Goal: Task Accomplishment & Management: Complete application form

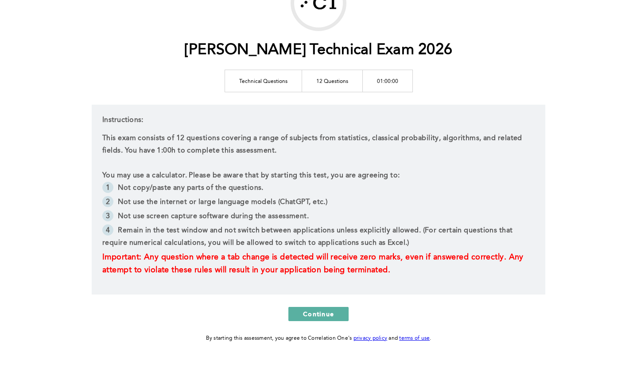
scroll to position [93, 0]
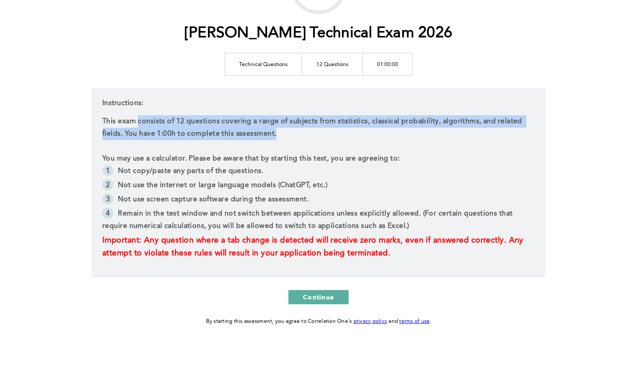
drag, startPoint x: 138, startPoint y: 118, endPoint x: 459, endPoint y: 131, distance: 321.0
click at [459, 131] on p "This exam consists of 12 questions covering a range of subjects from statistics…" at bounding box center [318, 127] width 432 height 25
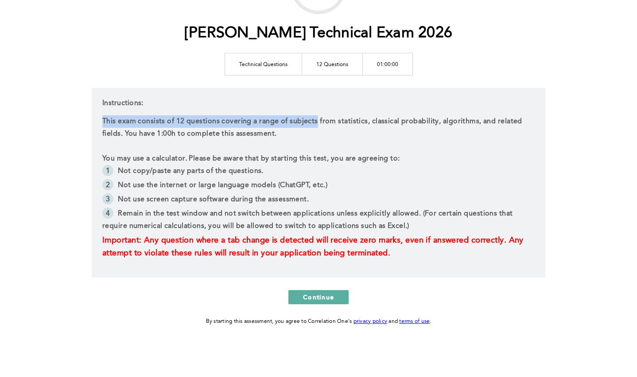
drag, startPoint x: 315, startPoint y: 127, endPoint x: 102, endPoint y: 120, distance: 212.8
click at [102, 120] on p "This exam consists of 12 questions covering a range of subjects from statistics…" at bounding box center [318, 127] width 432 height 25
click at [228, 121] on p "This exam consists of 12 questions covering a range of subjects from statistics…" at bounding box center [318, 127] width 432 height 25
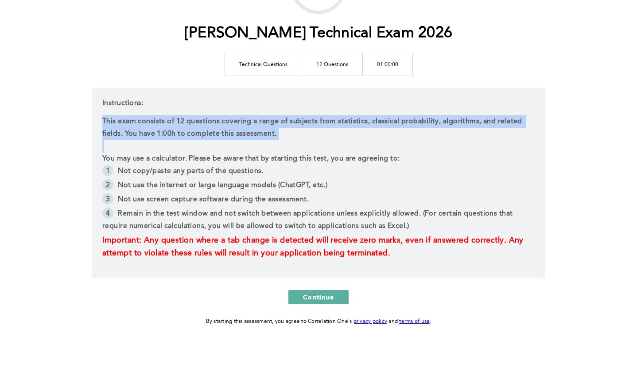
drag, startPoint x: 101, startPoint y: 119, endPoint x: 326, endPoint y: 143, distance: 225.9
click at [326, 143] on div "Instructions: This exam consists of 12 questions covering a range of subjects f…" at bounding box center [319, 183] width 454 height 190
click at [286, 132] on p "This exam consists of 12 questions covering a range of subjects from statistics…" at bounding box center [318, 127] width 432 height 25
drag, startPoint x: 293, startPoint y: 134, endPoint x: 74, endPoint y: 124, distance: 220.0
click at [74, 124] on div "[PERSON_NAME] Technical Exam 2026 Technical Questions 12 Questions 01:00:00 Ins…" at bounding box center [318, 142] width 637 height 470
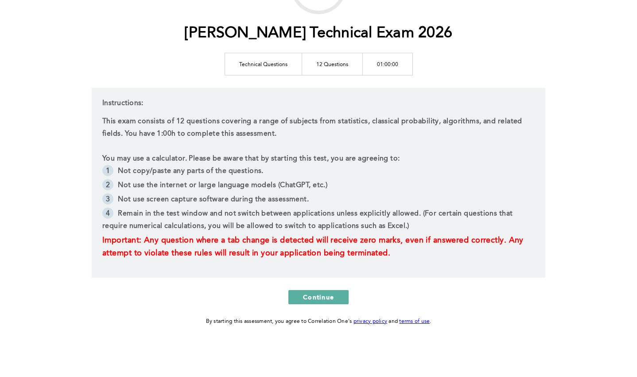
click at [299, 131] on p "This exam consists of 12 questions covering a range of subjects from statistics…" at bounding box center [318, 127] width 432 height 25
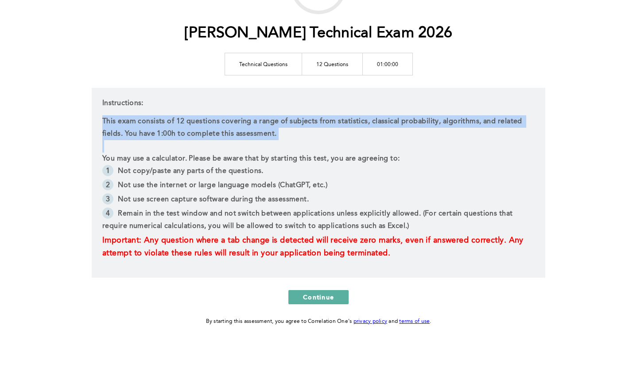
drag, startPoint x: 299, startPoint y: 131, endPoint x: 103, endPoint y: 123, distance: 196.9
click at [103, 123] on p "This exam consists of 12 questions covering a range of subjects from statistics…" at bounding box center [318, 127] width 432 height 25
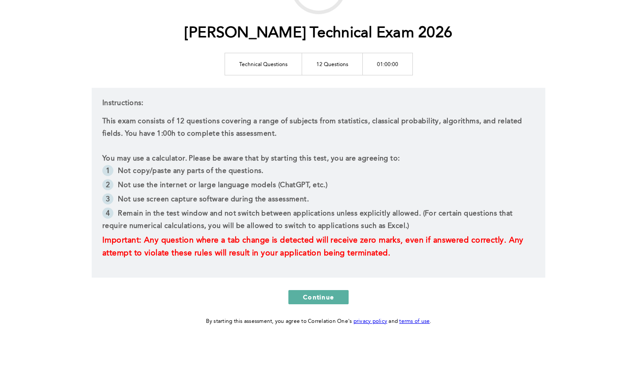
click at [206, 115] on p "This exam consists of 12 questions covering a range of subjects from statistics…" at bounding box center [318, 127] width 432 height 25
click at [217, 120] on p "This exam consists of 12 questions covering a range of subjects from statistics…" at bounding box center [318, 127] width 432 height 25
click at [326, 118] on p "This exam consists of 12 questions covering a range of subjects from statistics…" at bounding box center [318, 127] width 432 height 25
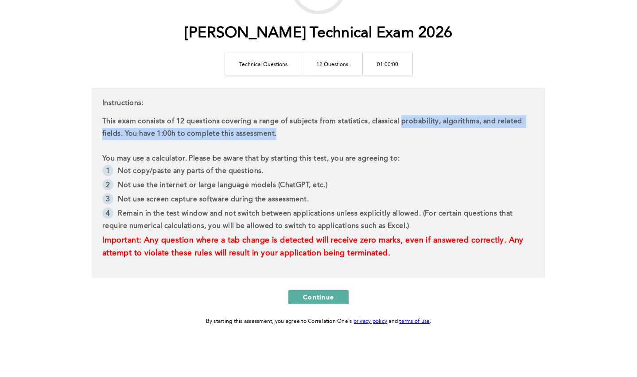
drag, startPoint x: 397, startPoint y: 126, endPoint x: 460, endPoint y: 131, distance: 62.6
click at [460, 131] on p "This exam consists of 12 questions covering a range of subjects from statistics…" at bounding box center [318, 127] width 432 height 25
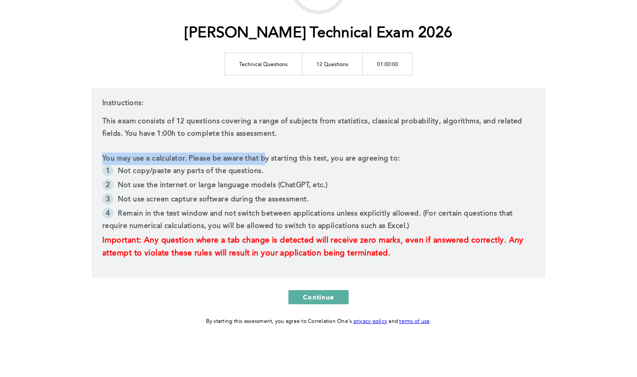
drag, startPoint x: 103, startPoint y: 156, endPoint x: 265, endPoint y: 156, distance: 162.1
click at [265, 156] on p "You may use a calculator. Please be aware that by starting this test, you are a…" at bounding box center [318, 158] width 432 height 12
click at [353, 146] on p at bounding box center [318, 146] width 432 height 12
drag, startPoint x: 404, startPoint y: 158, endPoint x: 190, endPoint y: 153, distance: 214.0
click at [190, 153] on p "You may use a calculator. Please be aware that by starting this test, you are a…" at bounding box center [318, 158] width 432 height 12
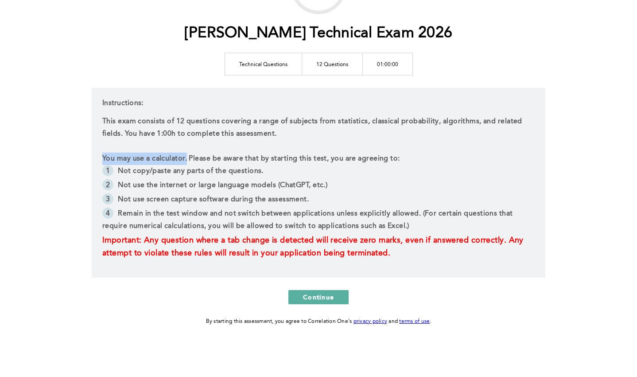
drag, startPoint x: 101, startPoint y: 157, endPoint x: 187, endPoint y: 160, distance: 86.0
click at [187, 161] on div "Instructions: This exam consists of 12 questions covering a range of subjects f…" at bounding box center [319, 183] width 454 height 190
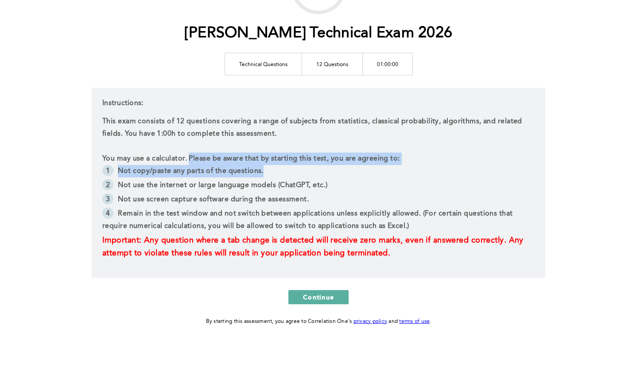
drag, startPoint x: 188, startPoint y: 159, endPoint x: 357, endPoint y: 177, distance: 169.8
click at [357, 177] on div "This exam consists of 12 questions covering a range of subjects from statistics…" at bounding box center [318, 187] width 432 height 144
click at [401, 155] on p "You may use a calculator. Please be aware that by starting this test, you are a…" at bounding box center [318, 158] width 432 height 12
drag, startPoint x: 188, startPoint y: 158, endPoint x: 413, endPoint y: 158, distance: 224.6
click at [413, 158] on p "You may use a calculator. Please be aware that by starting this test, you are a…" at bounding box center [318, 158] width 432 height 12
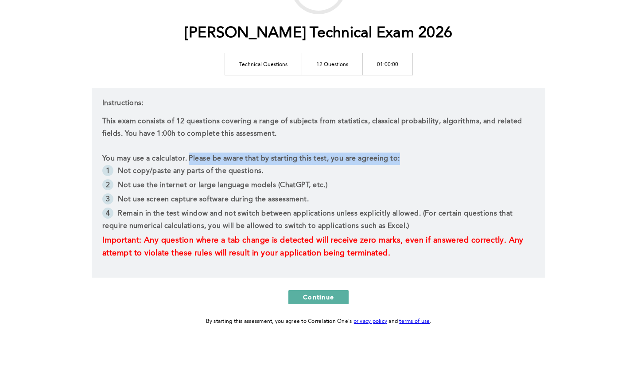
click at [413, 158] on p "You may use a calculator. Please be aware that by starting this test, you are a…" at bounding box center [318, 158] width 432 height 12
drag, startPoint x: 190, startPoint y: 156, endPoint x: 397, endPoint y: 161, distance: 206.9
click at [397, 161] on p "You may use a calculator. Please be aware that by starting this test, you are a…" at bounding box center [318, 158] width 432 height 12
click at [219, 165] on li "Not copy/paste any parts of the questions." at bounding box center [318, 172] width 432 height 14
drag, startPoint x: 188, startPoint y: 157, endPoint x: 404, endPoint y: 157, distance: 215.8
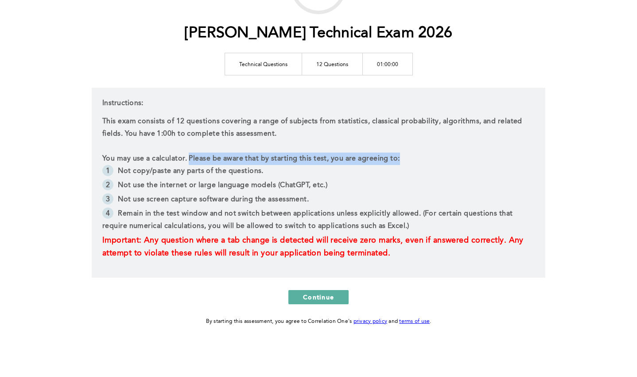
click at [404, 157] on p "You may use a calculator. Please be aware that by starting this test, you are a…" at bounding box center [318, 158] width 432 height 12
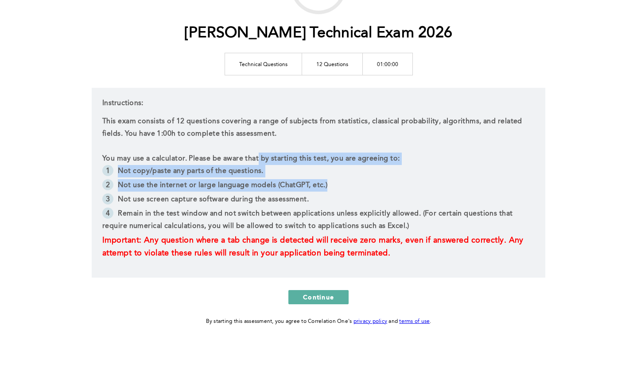
drag, startPoint x: 118, startPoint y: 170, endPoint x: 351, endPoint y: 180, distance: 232.8
click at [351, 180] on ul "Not copy/paste any parts of the questions. Not use the internet or large langua…" at bounding box center [318, 199] width 432 height 69
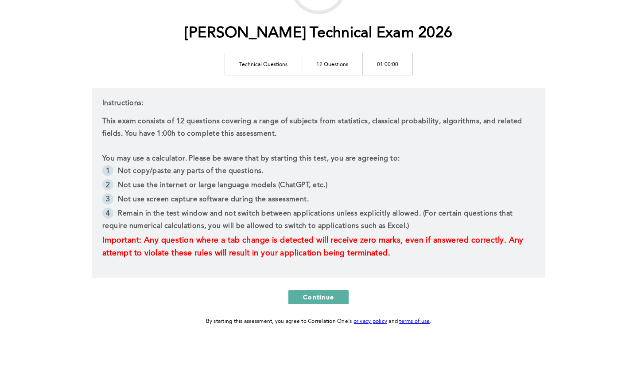
click at [209, 190] on li "Not use the internet or large language models (ChatGPT, etc.)" at bounding box center [318, 186] width 432 height 14
click at [232, 187] on li "Not use the internet or large language models (ChatGPT, etc.)" at bounding box center [318, 186] width 432 height 14
click at [351, 180] on li "Not use the internet or large language models (ChatGPT, etc.)" at bounding box center [318, 186] width 432 height 14
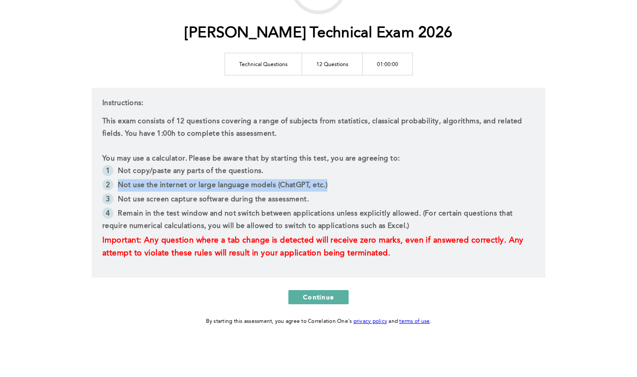
drag, startPoint x: 118, startPoint y: 183, endPoint x: 412, endPoint y: 184, distance: 294.6
click at [412, 184] on li "Not use the internet or large language models (ChatGPT, etc.)" at bounding box center [318, 186] width 432 height 14
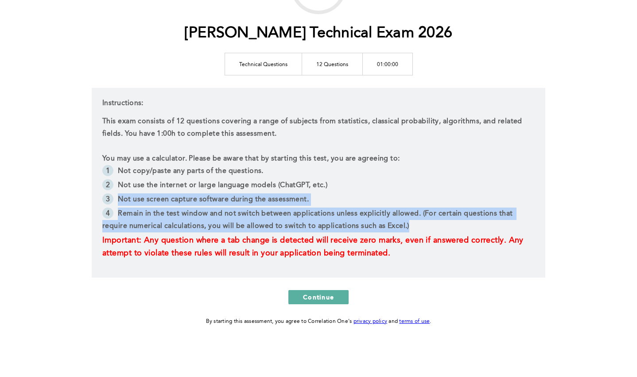
drag, startPoint x: 117, startPoint y: 196, endPoint x: 422, endPoint y: 229, distance: 306.5
click at [422, 229] on ul "Not copy/paste any parts of the questions. Not use the internet or large langua…" at bounding box center [318, 199] width 432 height 69
click at [422, 229] on li "Remain in the test window and not switch between applications unless explicitly…" at bounding box center [318, 220] width 432 height 27
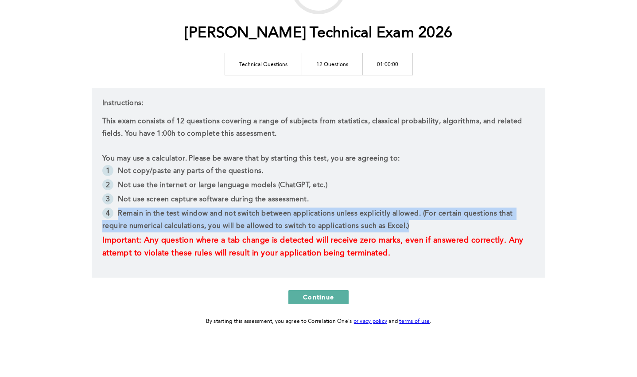
drag, startPoint x: 427, startPoint y: 224, endPoint x: 119, endPoint y: 214, distance: 308.1
click at [119, 214] on li "Remain in the test window and not switch between applications unless explicitly…" at bounding box center [318, 220] width 432 height 27
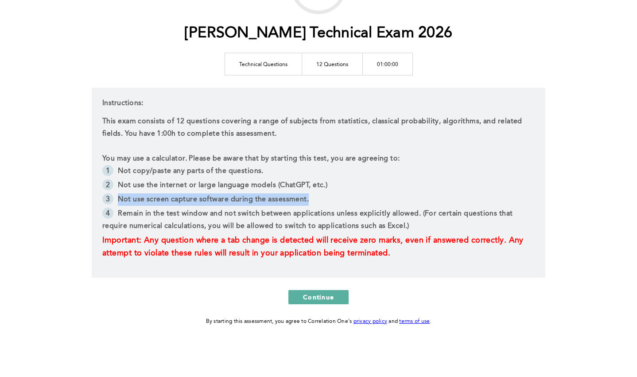
drag, startPoint x: 118, startPoint y: 200, endPoint x: 419, endPoint y: 204, distance: 300.4
click at [419, 204] on li "Not use screen capture software during the assessment." at bounding box center [318, 200] width 432 height 14
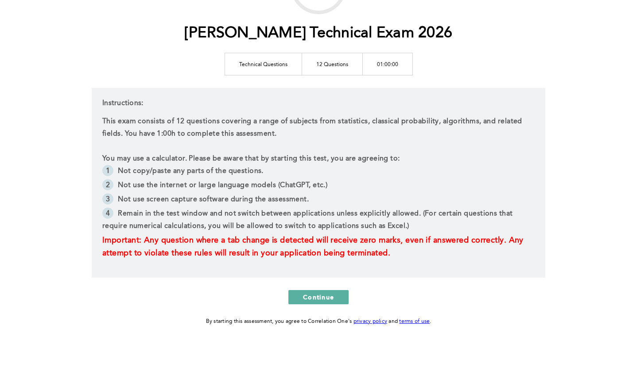
click at [444, 229] on li "Remain in the test window and not switch between applications unless explicitly…" at bounding box center [318, 220] width 432 height 27
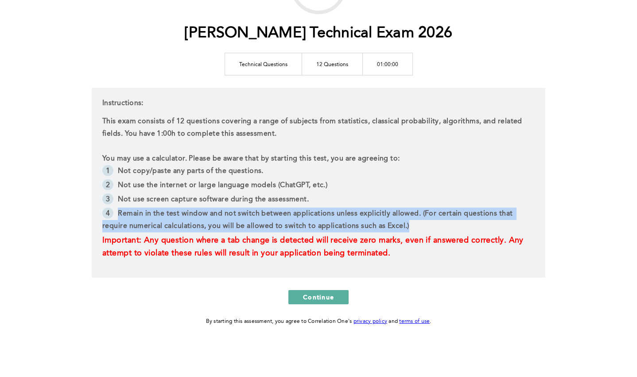
drag, startPoint x: 429, startPoint y: 227, endPoint x: 119, endPoint y: 215, distance: 310.4
click at [119, 215] on li "Remain in the test window and not switch between applications unless explicitly…" at bounding box center [318, 220] width 432 height 27
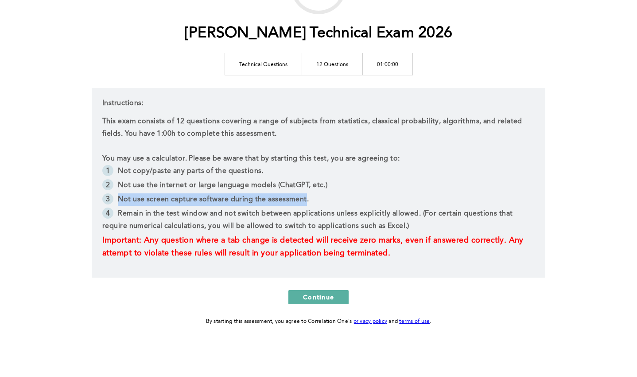
drag, startPoint x: 119, startPoint y: 201, endPoint x: 304, endPoint y: 197, distance: 184.8
click at [304, 198] on li "Not use screen capture software during the assessment." at bounding box center [318, 200] width 432 height 14
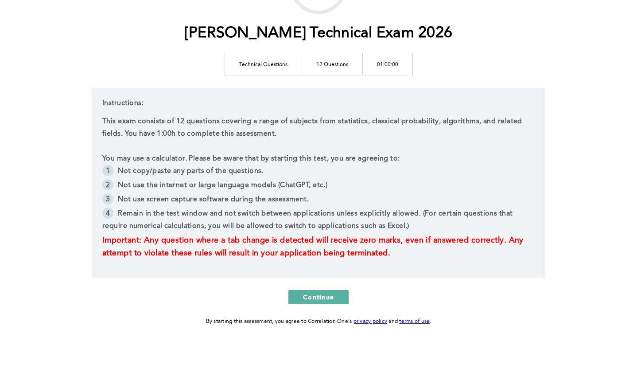
click at [308, 202] on li "Not use screen capture software during the assessment." at bounding box center [318, 200] width 432 height 14
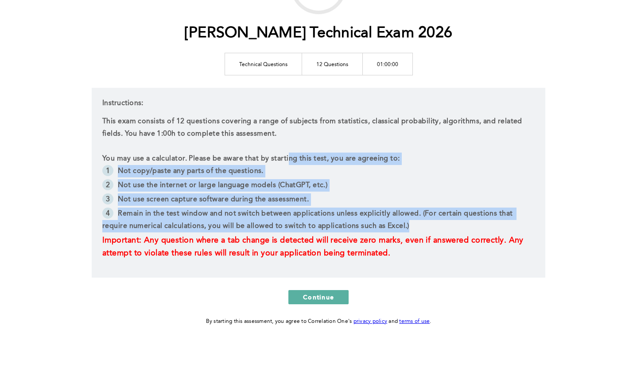
drag, startPoint x: 290, startPoint y: 155, endPoint x: 439, endPoint y: 223, distance: 164.3
click at [439, 223] on div "This exam consists of 12 questions covering a range of subjects from statistics…" at bounding box center [318, 187] width 432 height 144
click at [411, 226] on li "Remain in the test window and not switch between applications unless explicitly…" at bounding box center [318, 220] width 432 height 27
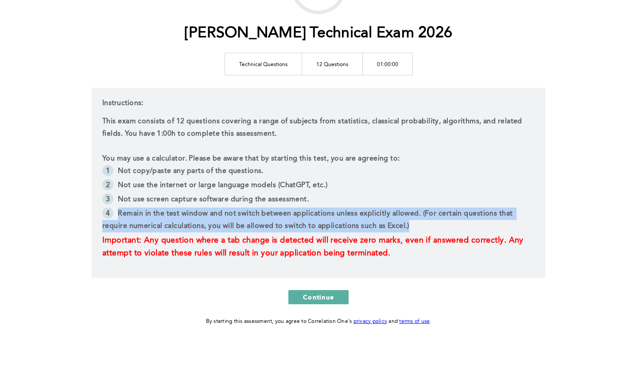
drag, startPoint x: 428, startPoint y: 223, endPoint x: 115, endPoint y: 210, distance: 312.6
click at [115, 210] on li "Remain in the test window and not switch between applications unless explicitly…" at bounding box center [318, 220] width 432 height 27
click at [408, 224] on li "Remain in the test window and not switch between applications unless explicitly…" at bounding box center [318, 220] width 432 height 27
drag, startPoint x: 409, startPoint y: 224, endPoint x: 119, endPoint y: 211, distance: 290.0
click at [119, 211] on li "Remain in the test window and not switch between applications unless explicitly…" at bounding box center [318, 220] width 432 height 27
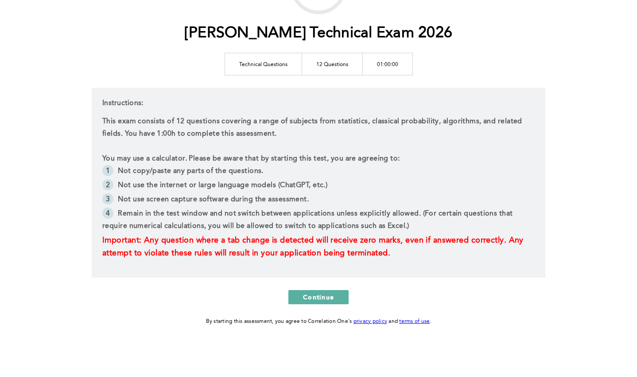
click at [206, 187] on li "Not use the internet or large language models (ChatGPT, etc.)" at bounding box center [318, 186] width 432 height 14
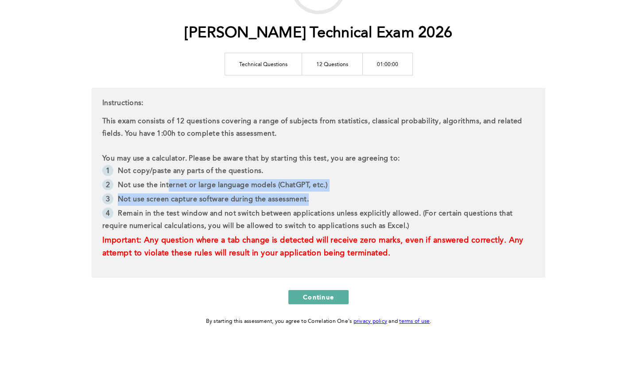
drag, startPoint x: 169, startPoint y: 188, endPoint x: 365, endPoint y: 198, distance: 196.1
click at [365, 198] on ul "Not copy/paste any parts of the questions. Not use the internet or large langua…" at bounding box center [318, 199] width 432 height 69
click at [365, 198] on li "Not use screen capture software during the assessment." at bounding box center [318, 200] width 432 height 14
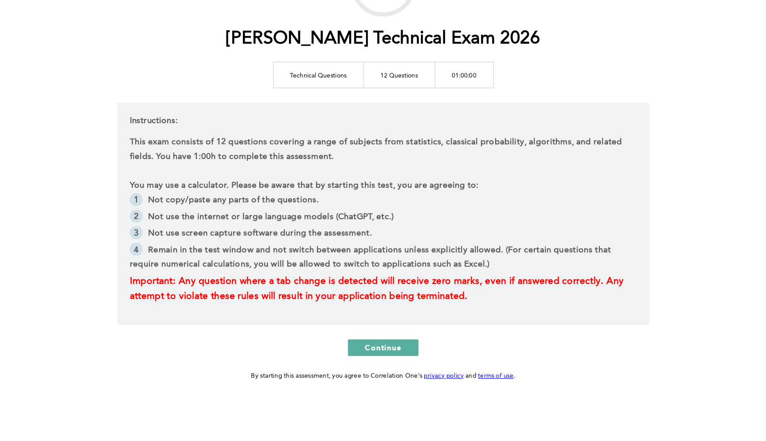
scroll to position [0, 0]
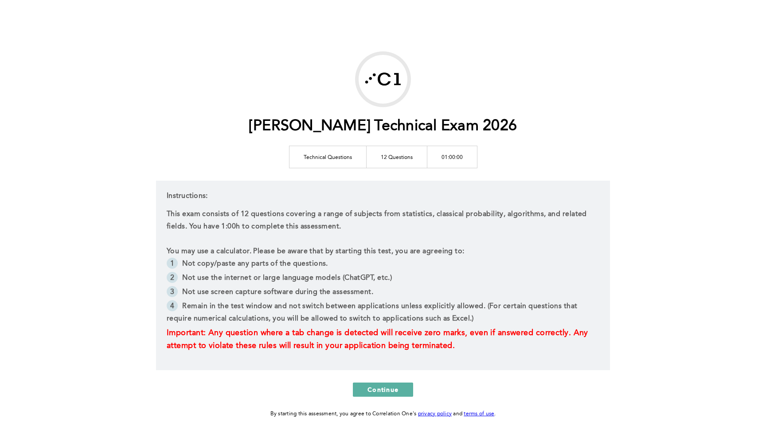
click at [396, 312] on li "Remain in the test window and not switch between applications unless explicitly…" at bounding box center [383, 313] width 432 height 27
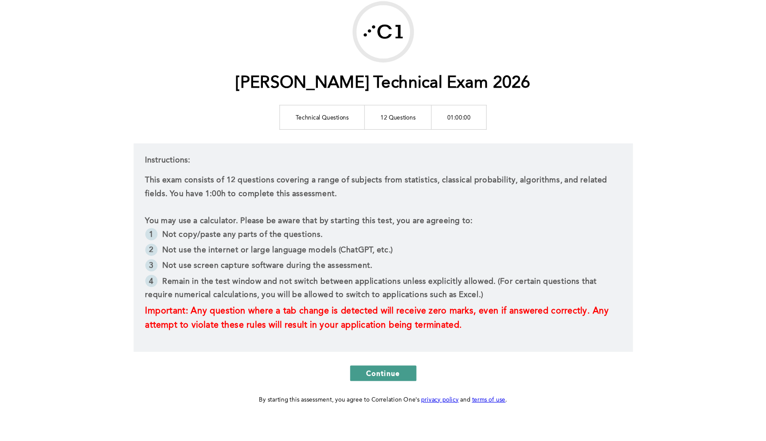
scroll to position [28, 0]
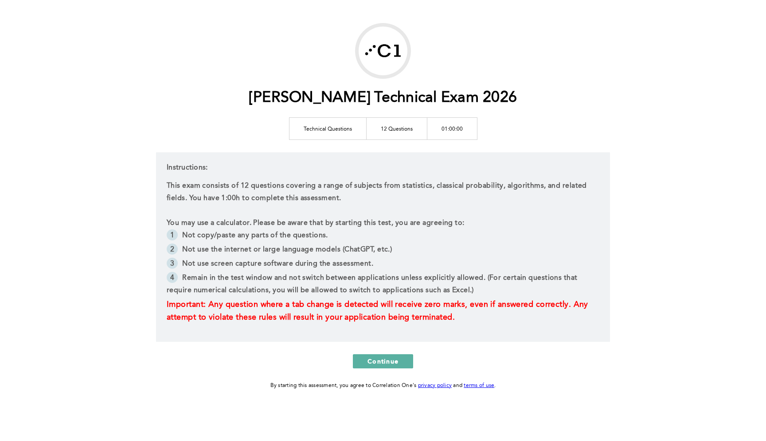
drag, startPoint x: 386, startPoint y: 364, endPoint x: 489, endPoint y: 137, distance: 249.0
click at [489, 137] on div "[PERSON_NAME] Technical Exam 2026 Technical Questions 12 Questions 01:00:00 Ins…" at bounding box center [383, 207] width 454 height 368
click at [376, 361] on span "Continue" at bounding box center [382, 361] width 31 height 8
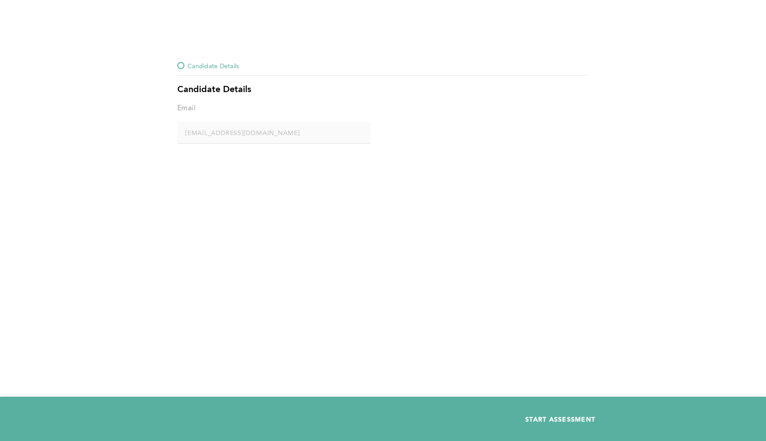
click at [543, 376] on span "START ASSESSMENT" at bounding box center [560, 419] width 70 height 8
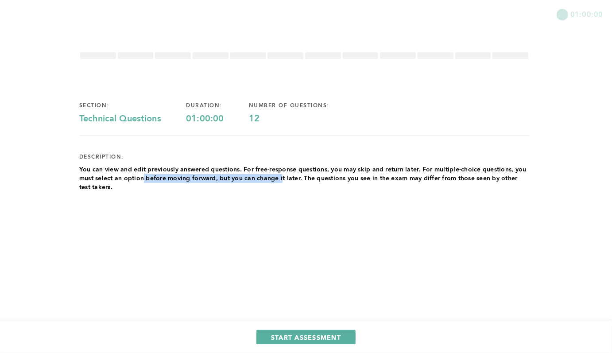
drag, startPoint x: 142, startPoint y: 176, endPoint x: 283, endPoint y: 179, distance: 140.5
click at [283, 179] on p "You can view and edit previously answered questions. For free-response question…" at bounding box center [304, 178] width 450 height 27
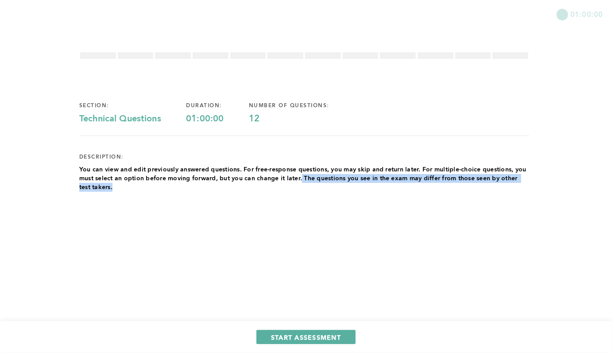
drag, startPoint x: 301, startPoint y: 179, endPoint x: 404, endPoint y: 185, distance: 103.9
click at [404, 185] on p "You can view and edit previously answered questions. For free-response question…" at bounding box center [304, 178] width 450 height 27
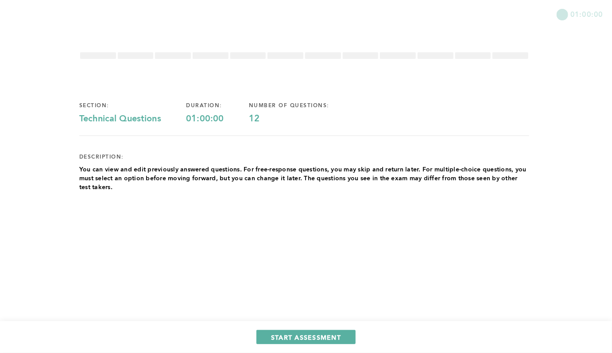
click at [415, 181] on p "You can view and edit previously answered questions. For free-response question…" at bounding box center [304, 178] width 450 height 27
drag, startPoint x: 390, startPoint y: 181, endPoint x: 489, endPoint y: 185, distance: 98.4
click at [489, 185] on p "You can view and edit previously answered questions. For free-response question…" at bounding box center [304, 178] width 450 height 27
drag, startPoint x: 409, startPoint y: 170, endPoint x: 459, endPoint y: 171, distance: 49.6
click at [459, 171] on p "You can view and edit previously answered questions. For free-response question…" at bounding box center [304, 178] width 450 height 27
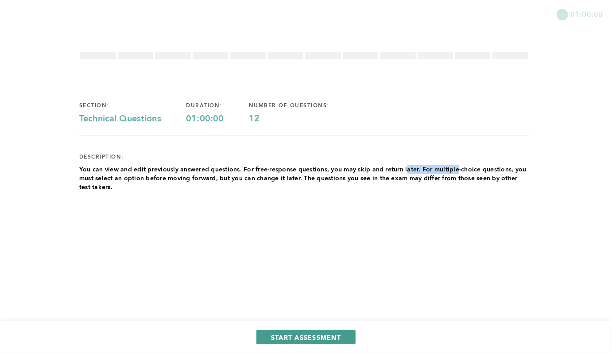
click at [328, 333] on span "START ASSESSMENT" at bounding box center [306, 337] width 70 height 8
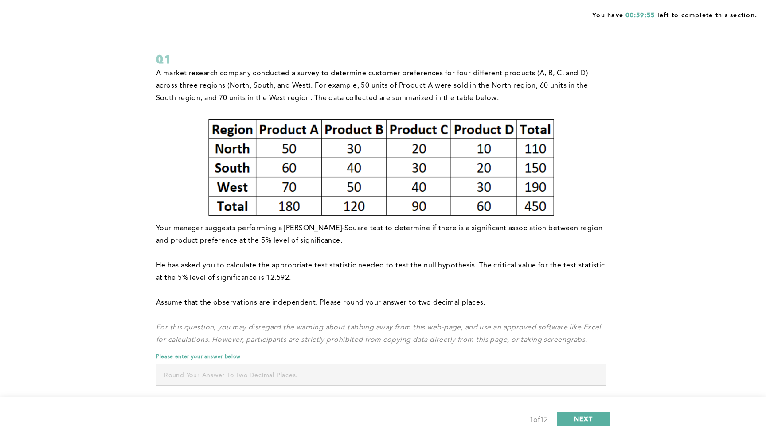
scroll to position [32, 0]
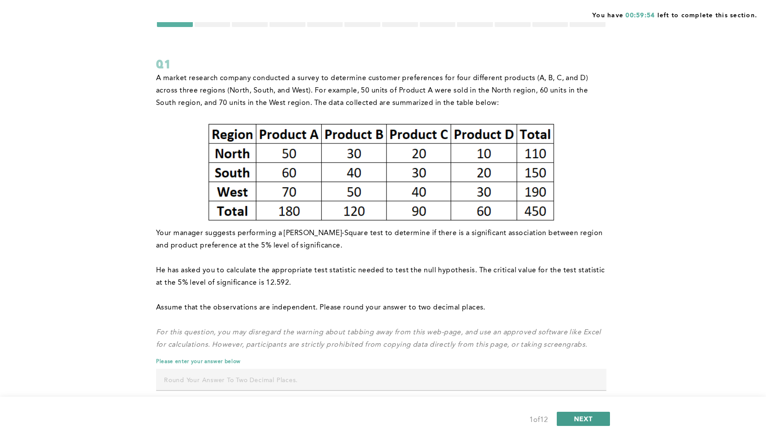
click at [582, 376] on span "NEXT" at bounding box center [583, 419] width 19 height 8
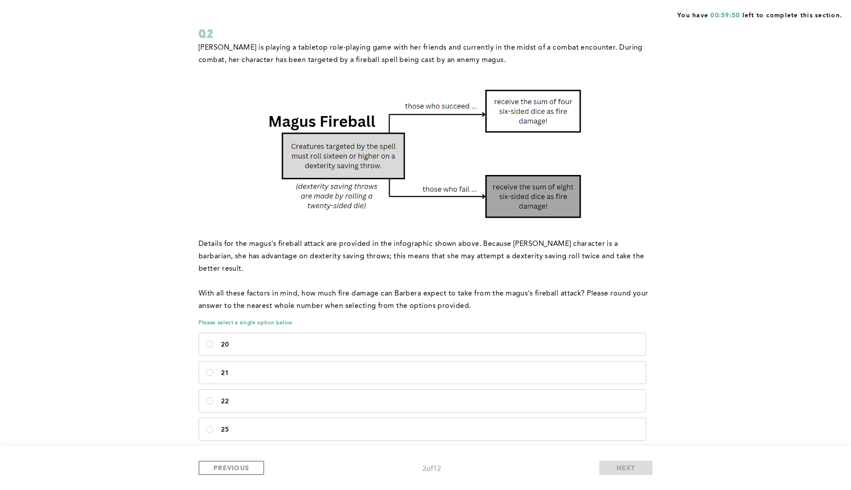
scroll to position [57, 0]
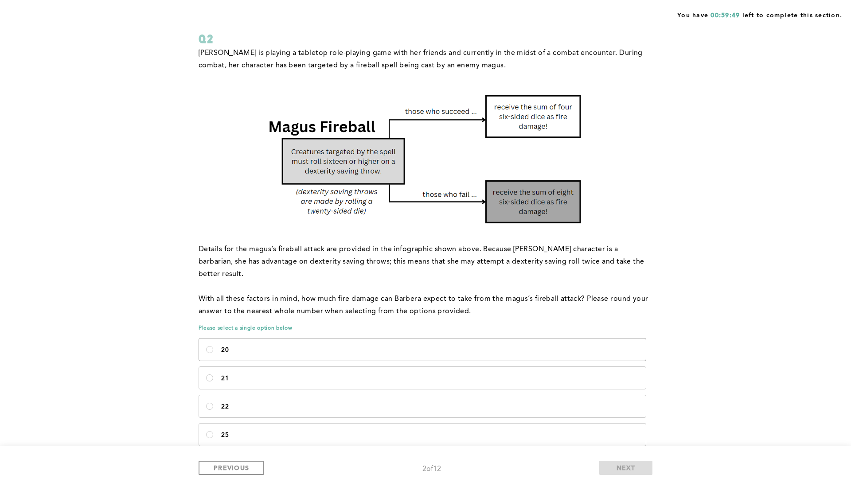
click at [409, 338] on label "20" at bounding box center [422, 349] width 447 height 22
click at [213, 346] on input "20" at bounding box center [209, 349] width 7 height 7
radio input "true"
click at [630, 376] on span "NEXT" at bounding box center [625, 467] width 19 height 8
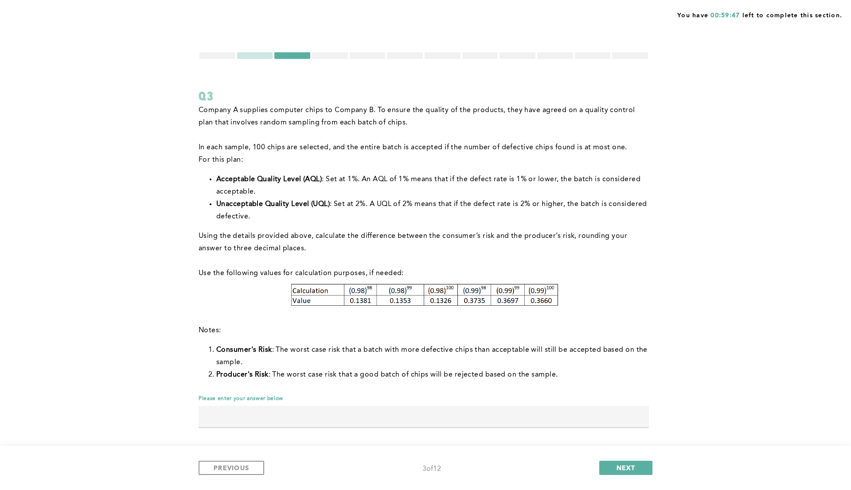
scroll to position [4, 0]
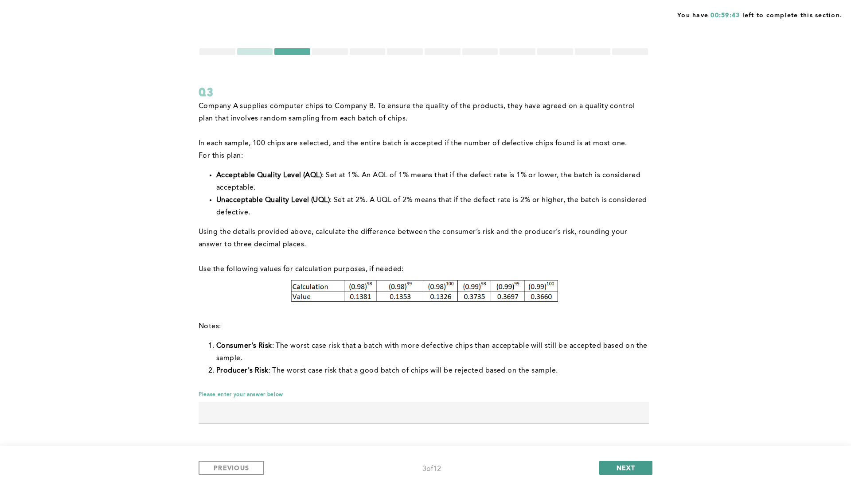
click at [631, 376] on span "NEXT" at bounding box center [625, 467] width 19 height 8
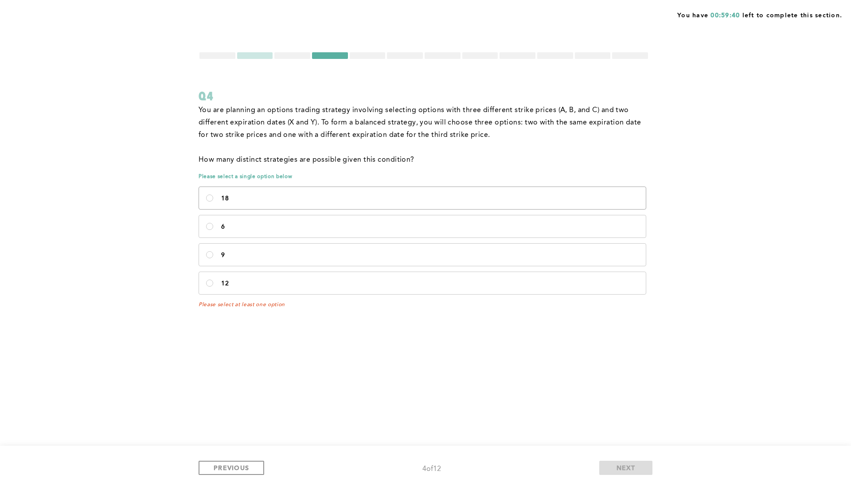
click at [428, 199] on p "18" at bounding box center [429, 198] width 417 height 7
click at [213, 199] on input "18" at bounding box center [209, 197] width 7 height 7
radio input "true"
click at [624, 376] on span "NEXT" at bounding box center [625, 467] width 19 height 8
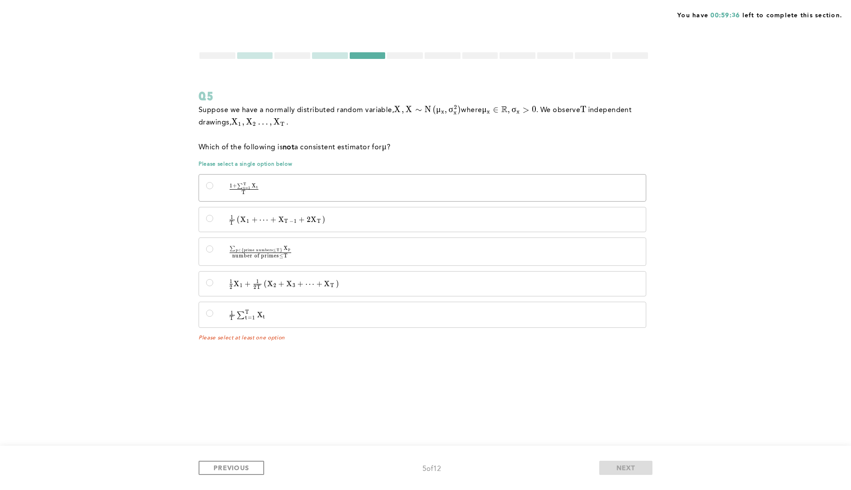
click at [436, 185] on p "1 + ∑ t = 1 T X t T \quad \frac{1 + \sum_{t=1}^{T} X_t}{T} T 1 + ∑ t = 1 T ​ X …" at bounding box center [429, 189] width 417 height 12
click at [213, 185] on input "1 + ∑ t = 1 T X t T \quad \frac{1 + \sum_{t=1}^{T} X_t}{T} T 1 + ∑ t = 1 T ​ X …" at bounding box center [209, 185] width 7 height 7
radio input "true"
click at [615, 376] on button "NEXT" at bounding box center [625, 468] width 53 height 14
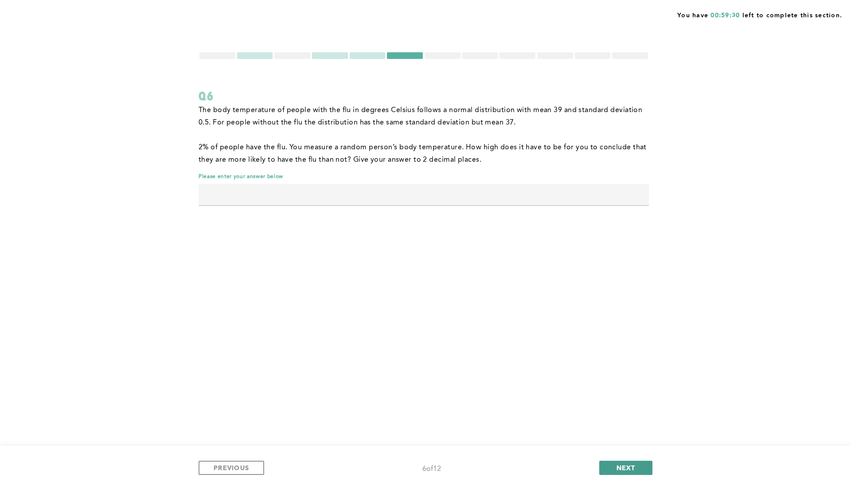
click at [618, 376] on span "NEXT" at bounding box center [625, 467] width 19 height 8
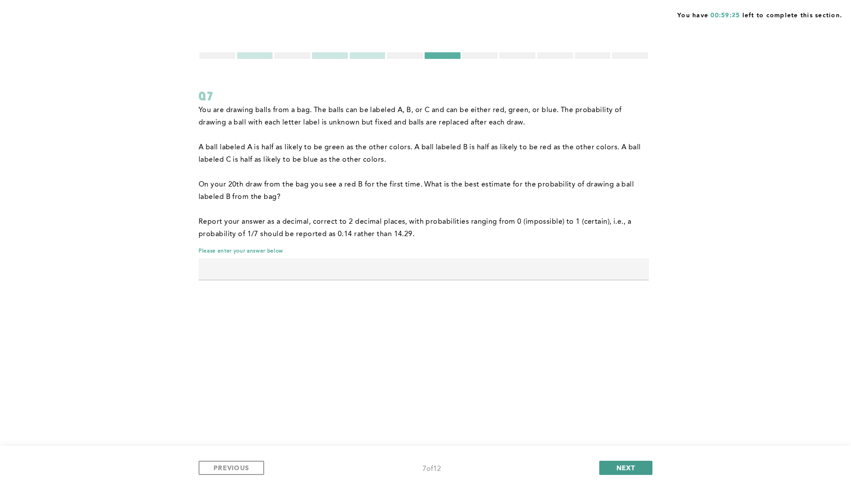
click at [624, 376] on span "NEXT" at bounding box center [625, 467] width 19 height 8
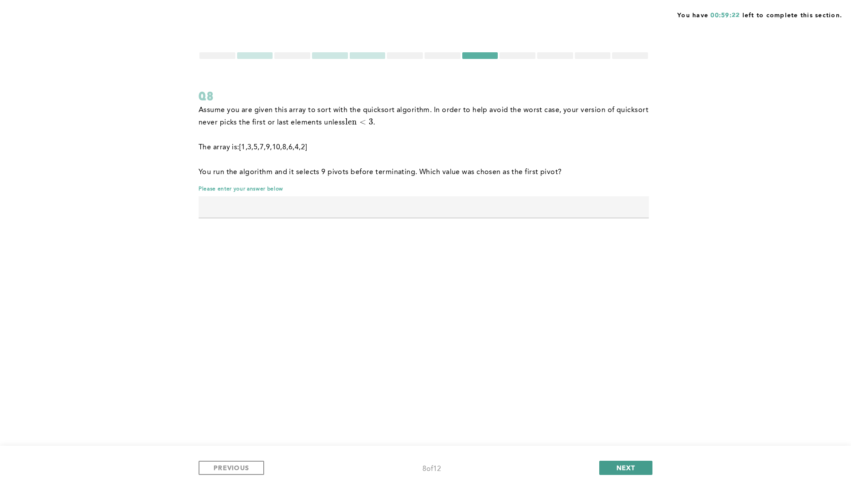
click at [616, 376] on span "NEXT" at bounding box center [625, 467] width 19 height 8
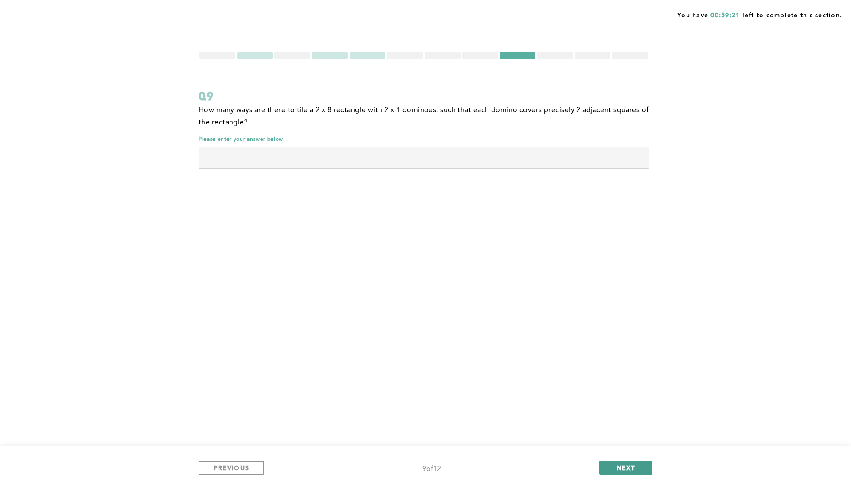
click at [624, 376] on span "NEXT" at bounding box center [625, 467] width 19 height 8
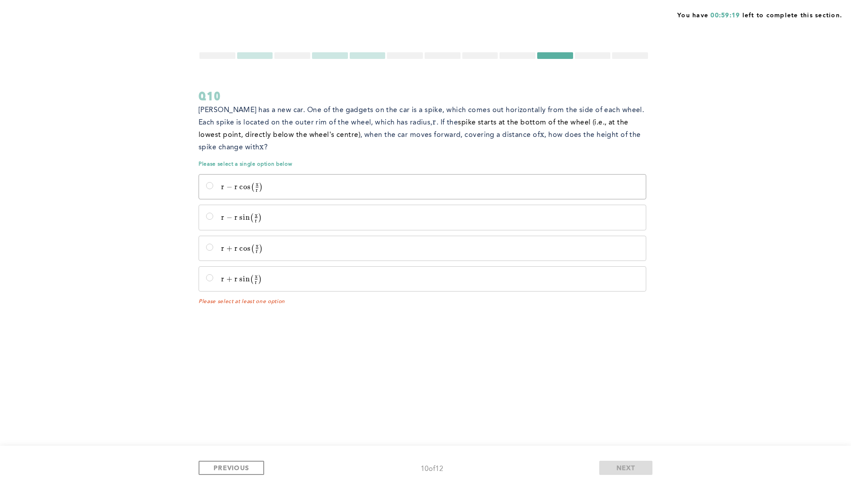
click at [494, 189] on p "r − r cos ⁡  ⁣ ( x r ) r - r\cos\!\left(\frac{x}{r}\right) r − r cos ( r x ​ )" at bounding box center [429, 187] width 417 height 9
click at [213, 189] on input "r − r cos ⁡  ⁣ ( x r ) r - r\cos\!\left(\frac{x}{r}\right) r − r cos ( r x ​ )" at bounding box center [209, 185] width 7 height 7
radio input "true"
click at [626, 376] on div "PREVIOUS 10 of 12 NEXT" at bounding box center [425, 468] width 851 height 44
click at [627, 376] on span "NEXT" at bounding box center [625, 467] width 19 height 8
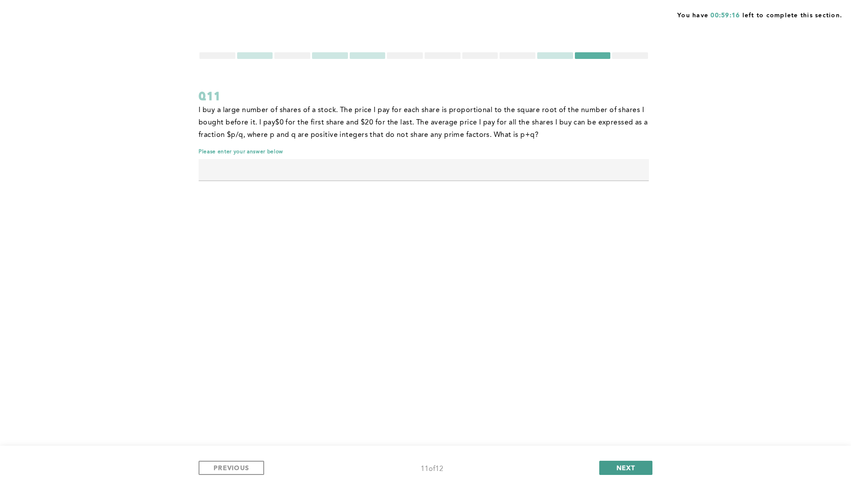
click at [629, 376] on span "NEXT" at bounding box center [625, 467] width 19 height 8
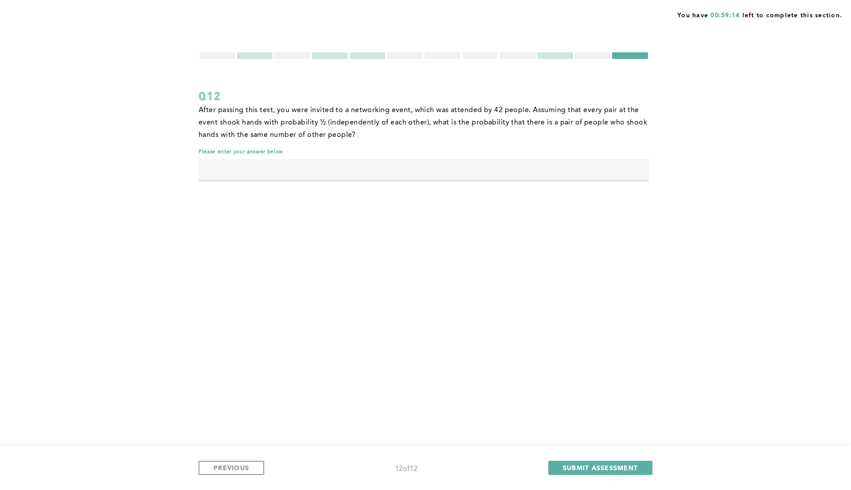
click at [224, 54] on div at bounding box center [217, 55] width 36 height 7
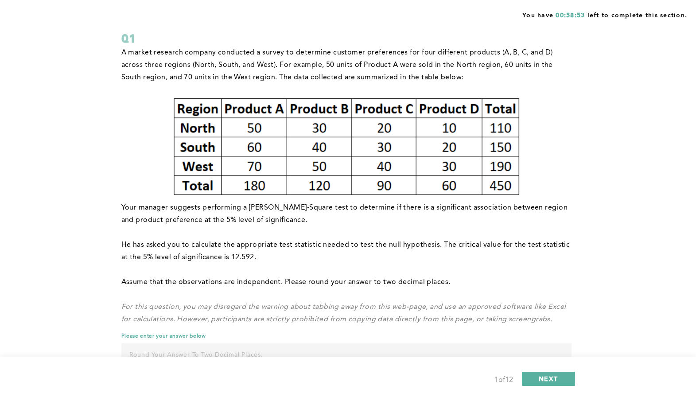
scroll to position [88, 0]
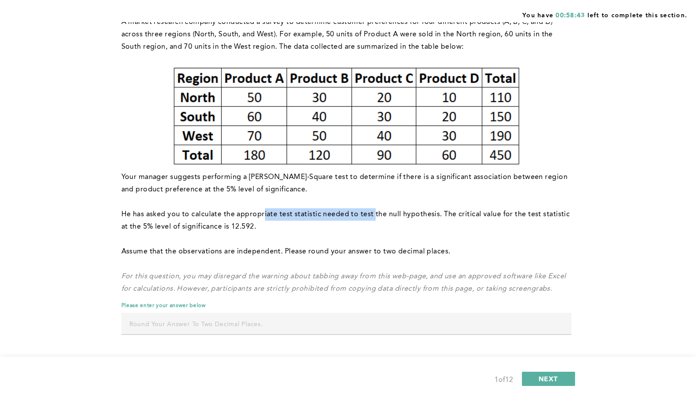
drag, startPoint x: 263, startPoint y: 212, endPoint x: 373, endPoint y: 215, distance: 109.5
click at [373, 216] on p "He has asked you to calculate the appropriate test statistic needed to test the…" at bounding box center [346, 220] width 450 height 25
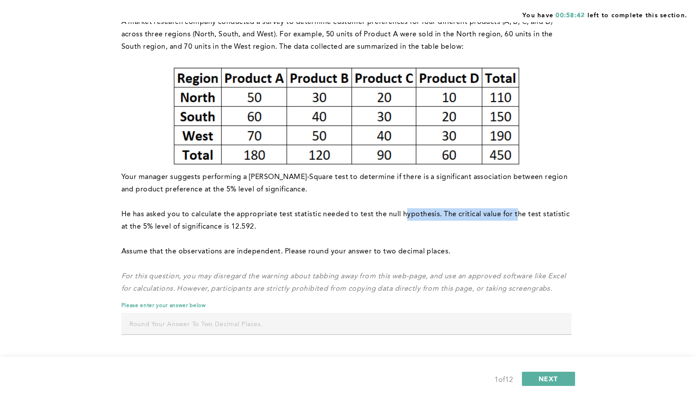
drag, startPoint x: 403, startPoint y: 215, endPoint x: 513, endPoint y: 218, distance: 110.4
click at [513, 219] on p "He has asked you to calculate the appropriate test statistic needed to test the…" at bounding box center [346, 220] width 450 height 25
click at [387, 214] on p "He has asked you to calculate the appropriate test statistic needed to test the…" at bounding box center [346, 220] width 450 height 25
drag, startPoint x: 435, startPoint y: 216, endPoint x: 526, endPoint y: 217, distance: 90.8
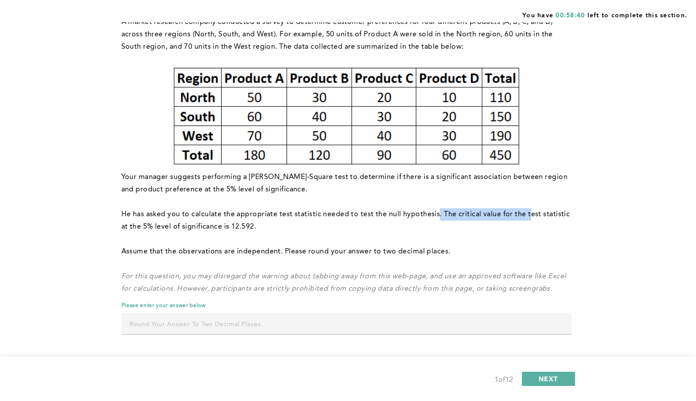
click at [526, 217] on p "He has asked you to calculate the appropriate test statistic needed to test the…" at bounding box center [346, 220] width 450 height 25
drag, startPoint x: 152, startPoint y: 225, endPoint x: 252, endPoint y: 226, distance: 100.1
click at [252, 226] on p "He has asked you to calculate the appropriate test statistic needed to test the…" at bounding box center [346, 220] width 450 height 25
drag, startPoint x: 158, startPoint y: 249, endPoint x: 334, endPoint y: 258, distance: 176.6
click at [334, 258] on div "A market research company conducted a survey to determine customer preferences …" at bounding box center [346, 155] width 450 height 279
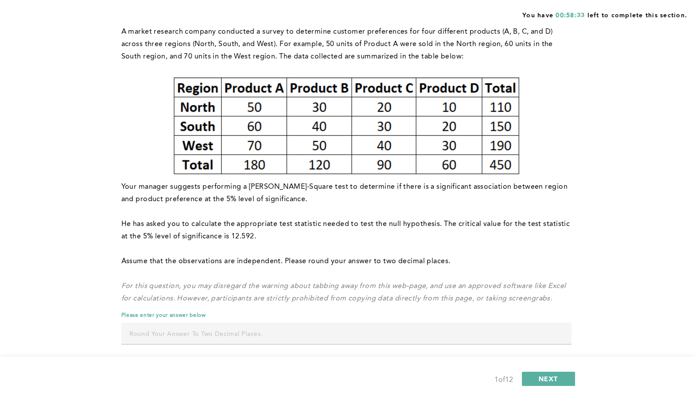
scroll to position [84, 0]
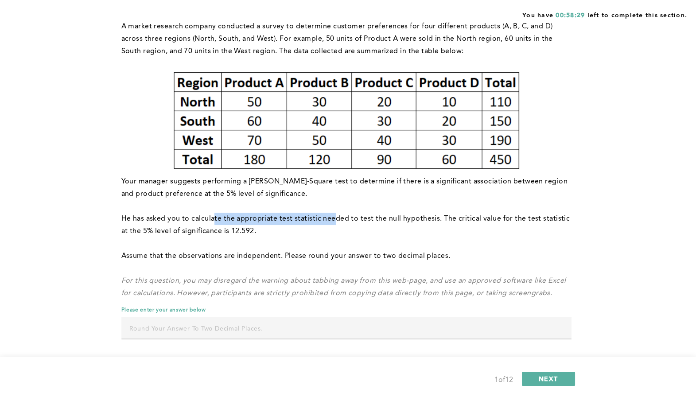
drag, startPoint x: 214, startPoint y: 218, endPoint x: 334, endPoint y: 218, distance: 119.6
click at [334, 219] on p "He has asked you to calculate the appropriate test statistic needed to test the…" at bounding box center [346, 225] width 450 height 25
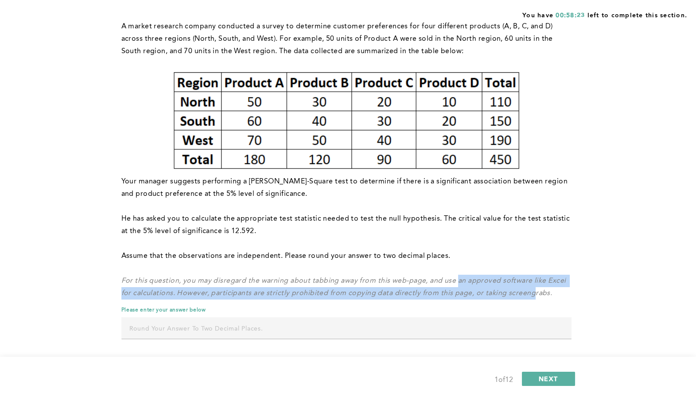
drag, startPoint x: 455, startPoint y: 280, endPoint x: 530, endPoint y: 292, distance: 76.2
click at [530, 292] on em "For this question, you may disregard the warning about tabbing away from this w…" at bounding box center [344, 286] width 447 height 19
click at [422, 289] on p "For this question, you may disregard the warning about tabbing away from this w…" at bounding box center [346, 287] width 450 height 25
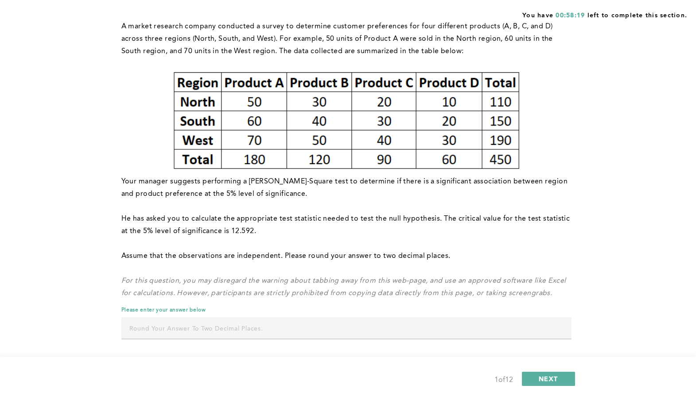
click at [382, 325] on input "text" at bounding box center [346, 327] width 450 height 21
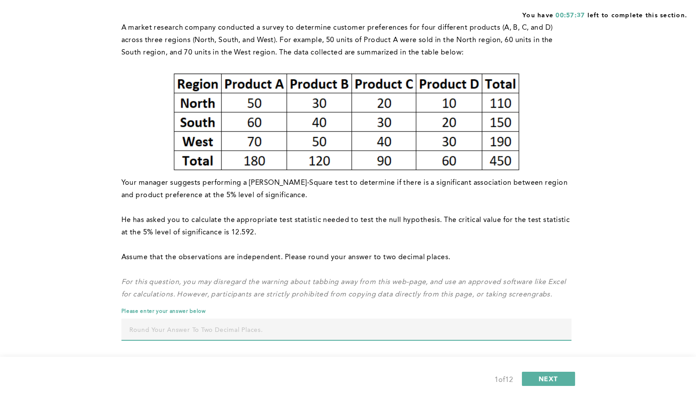
scroll to position [87, 0]
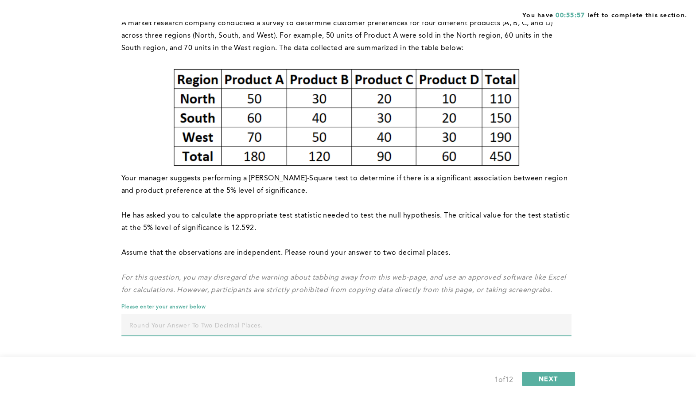
click at [319, 327] on input "text" at bounding box center [346, 324] width 450 height 21
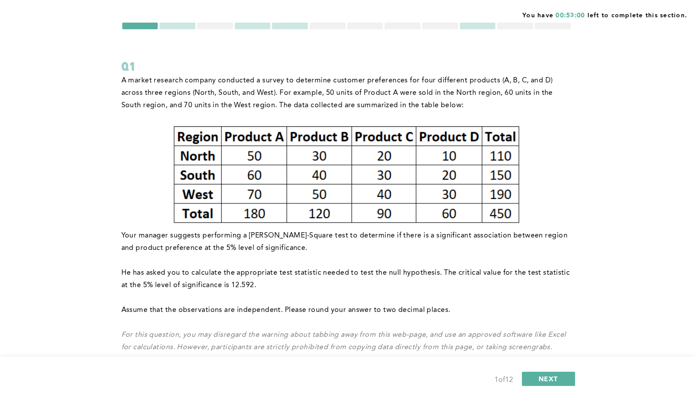
scroll to position [88, 0]
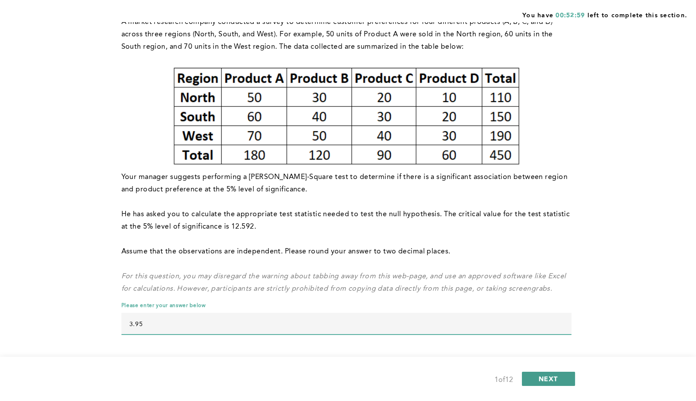
type input "3.95"
click at [549, 376] on span "NEXT" at bounding box center [548, 378] width 19 height 8
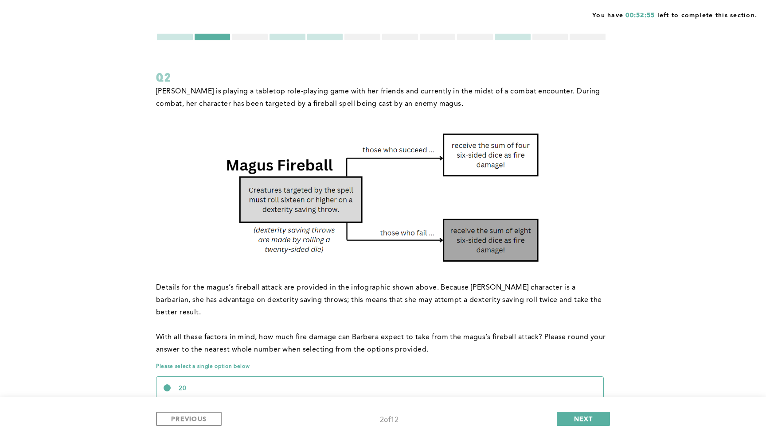
scroll to position [17, 0]
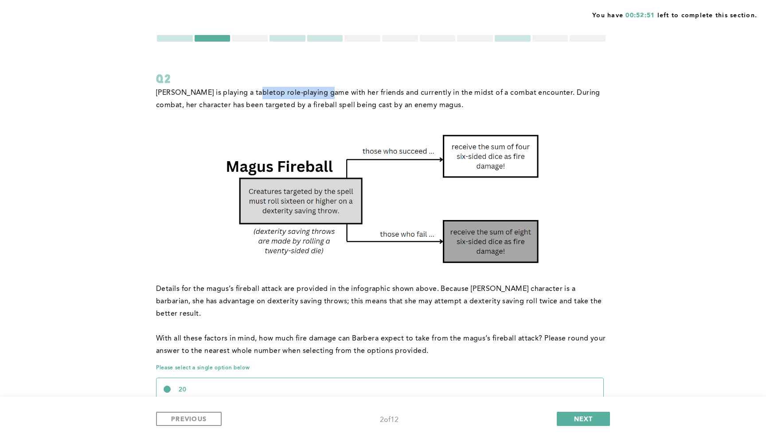
drag, startPoint x: 255, startPoint y: 94, endPoint x: 326, endPoint y: 94, distance: 70.9
click at [326, 94] on p "[PERSON_NAME] is playing a tabletop role-playing game with her friends and curr…" at bounding box center [381, 99] width 450 height 25
click at [330, 94] on p "[PERSON_NAME] is playing a tabletop role-playing game with her friends and curr…" at bounding box center [381, 99] width 450 height 25
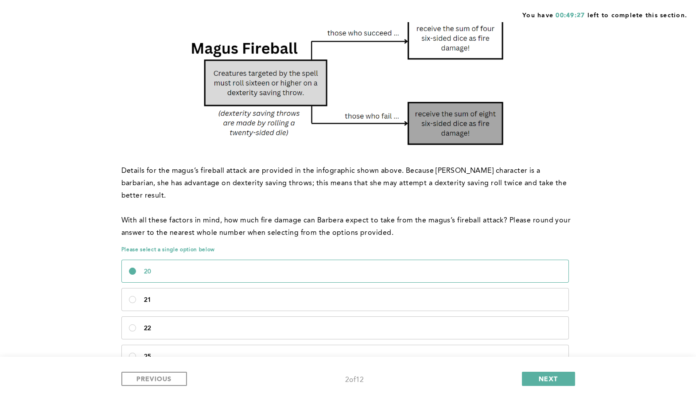
scroll to position [159, 0]
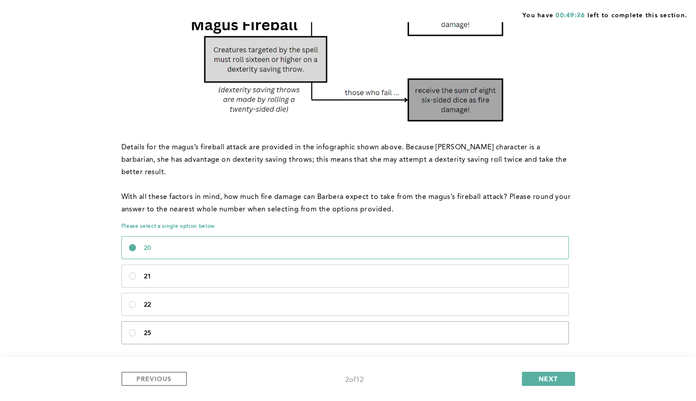
click at [194, 330] on p "25" at bounding box center [352, 333] width 417 height 7
click at [136, 329] on input "25" at bounding box center [132, 332] width 7 height 7
radio input "true"
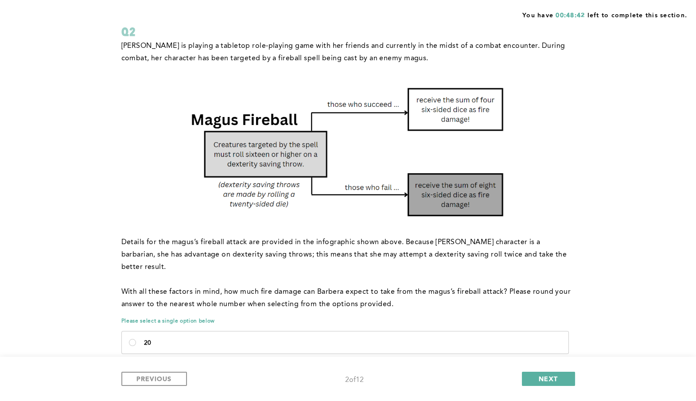
scroll to position [160, 0]
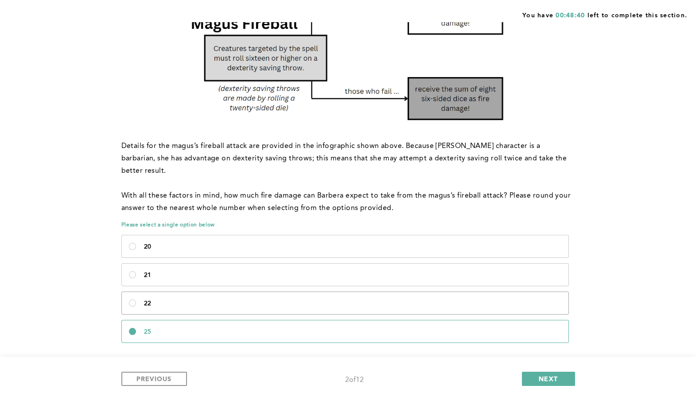
click at [215, 300] on p "22" at bounding box center [352, 303] width 417 height 7
click at [136, 299] on input "22" at bounding box center [132, 302] width 7 height 7
radio input "true"
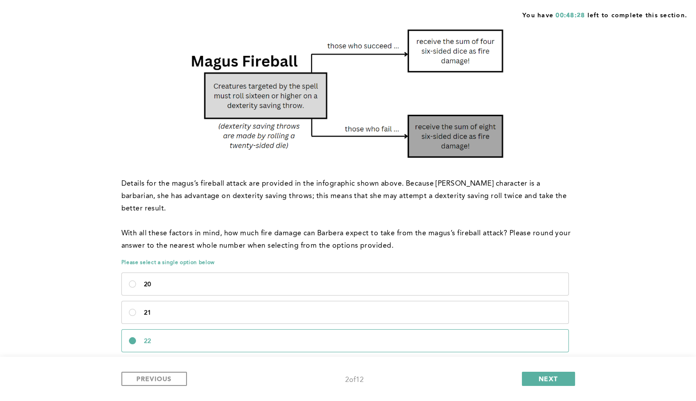
scroll to position [122, 0]
click at [544, 376] on span "NEXT" at bounding box center [548, 378] width 19 height 8
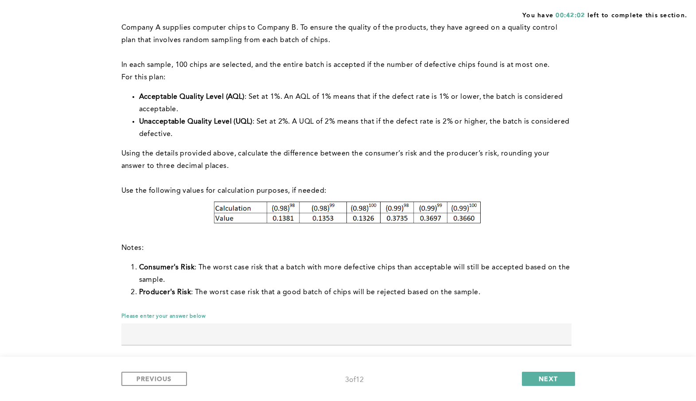
scroll to position [93, 0]
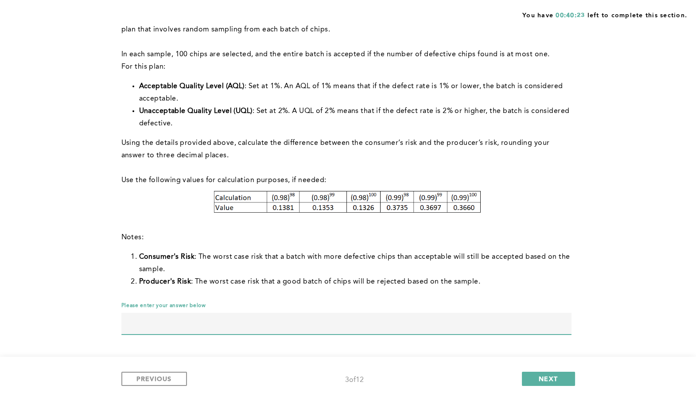
click at [318, 323] on input "text" at bounding box center [346, 323] width 450 height 21
type input "0.139"
click at [534, 376] on button "NEXT" at bounding box center [548, 379] width 53 height 14
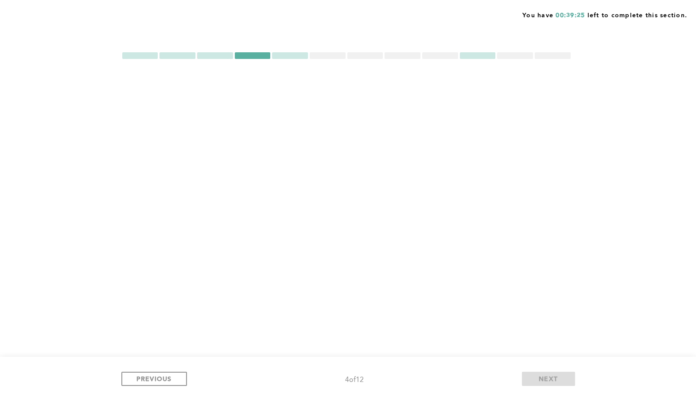
scroll to position [0, 0]
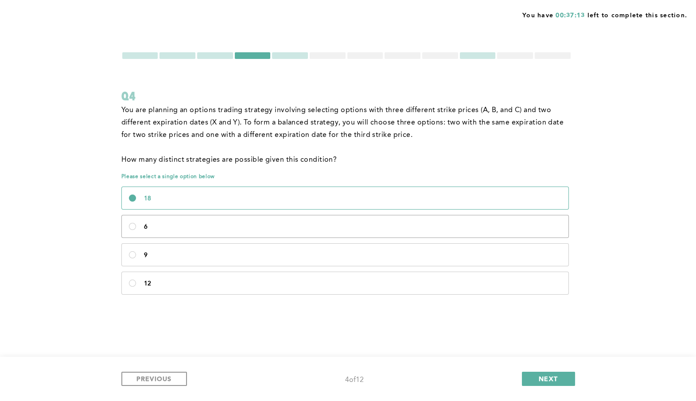
click at [303, 227] on p "6" at bounding box center [352, 226] width 417 height 7
click at [136, 227] on input "6" at bounding box center [132, 226] width 7 height 7
radio input "true"
click at [545, 376] on span "NEXT" at bounding box center [548, 378] width 19 height 8
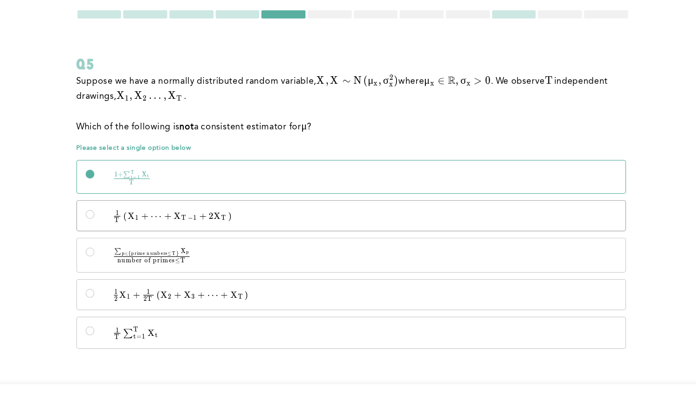
click at [242, 218] on span "T ​" at bounding box center [242, 219] width 5 height 9
click at [136, 218] on input "1 T ( X 1 + ⋯ + X T − 1 + 2 X T ) \quad \frac{1}{T}\left(X_1 + \cdots + X_{T-1}…" at bounding box center [132, 218] width 7 height 7
radio input "true"
click at [254, 188] on p "1 + ∑ t = 1 T X t T \quad \frac{1 + \sum_{t=1}^{T} X_t}{T} T 1 + ∑ t = 1 T ​ X …" at bounding box center [352, 189] width 417 height 12
click at [136, 188] on input "1 + ∑ t = 1 T X t T \quad \frac{1 + \sum_{t=1}^{T} X_t}{T} T 1 + ∑ t = 1 T ​ X …" at bounding box center [132, 185] width 7 height 7
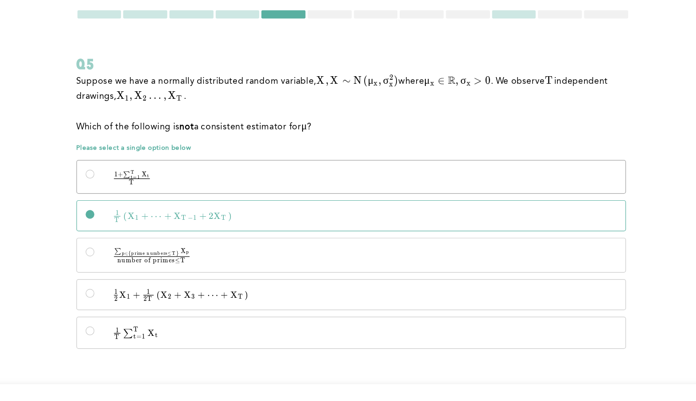
radio input "true"
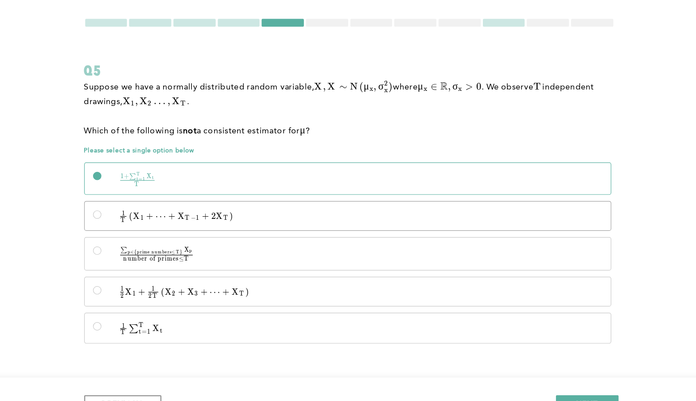
click at [276, 222] on p "1 T ( X 1 + ⋯ + X T − 1 + 2 X T ) \quad \frac{1}{T}\left(X_1 + \cdots + X_{T-1}…" at bounding box center [352, 219] width 417 height 9
click at [136, 222] on input "1 T ( X 1 + ⋯ + X T − 1 + 2 X T ) \quad \frac{1}{T}\left(X_1 + \cdots + X_{T-1}…" at bounding box center [132, 218] width 7 height 7
radio input "true"
click at [242, 250] on p "∑ p ∈ { prime numbers ≤ T } X p number of primes ≤ T \quad \frac{\sum_{p \in \{…" at bounding box center [352, 252] width 417 height 12
click at [136, 250] on input "∑ p ∈ { prime numbers ≤ T } X p number of primes ≤ T \quad \frac{\sum_{p \in \{…" at bounding box center [132, 248] width 7 height 7
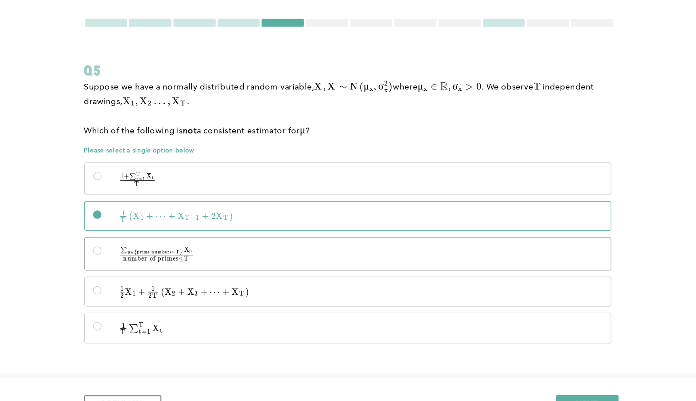
radio input "true"
click at [233, 287] on span "⋯" at bounding box center [232, 284] width 9 height 9
click at [136, 286] on input "1 2 X 1 + 1 2 T ( X 2 + X 3 + ⋯ + X T ) \quad \frac{1}{2}X_1 + \frac{1}{2T}\lef…" at bounding box center [132, 282] width 7 height 7
radio input "true"
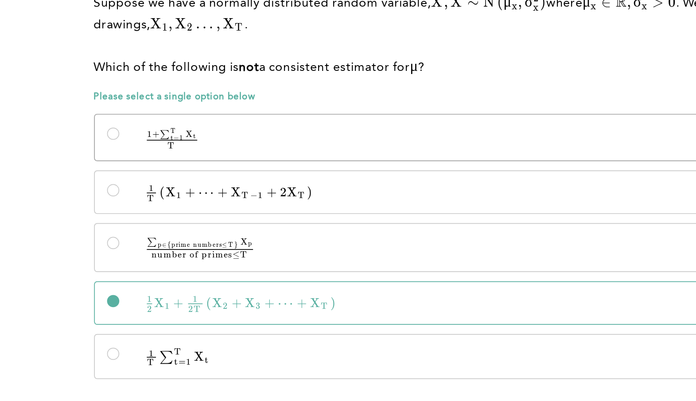
click at [233, 183] on p "1 + ∑ t = 1 T X t T \quad \frac{1 + \sum_{t=1}^{T} X_t}{T} T 1 + ∑ t = 1 T ​ X …" at bounding box center [352, 189] width 417 height 12
click at [136, 183] on input "1 + ∑ t = 1 T X t T \quad \frac{1 + \sum_{t=1}^{T} X_t}{T} T 1 + ∑ t = 1 T ​ X …" at bounding box center [132, 185] width 7 height 7
radio input "true"
click at [198, 277] on label "1 2 X 1 + 1 2 T ( X 2 + X 3 + ⋯ + X T ) \quad \frac{1}{2}X_1 + \frac{1}{2T}\lef…" at bounding box center [345, 284] width 447 height 24
click at [136, 279] on input "1 2 X 1 + 1 2 T ( X 2 + X 3 + ⋯ + X T ) \quad \frac{1}{2}X_1 + \frac{1}{2T}\lef…" at bounding box center [132, 282] width 7 height 7
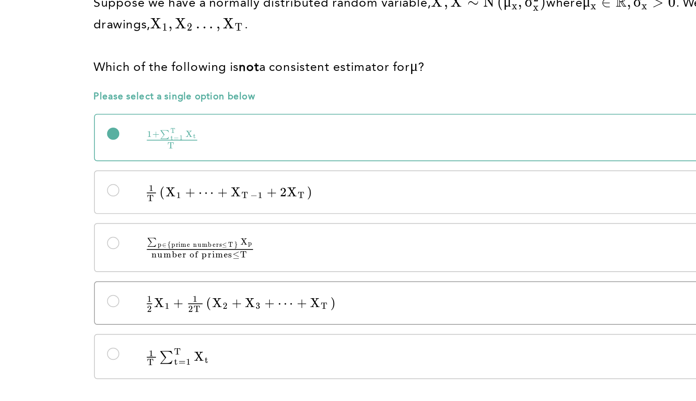
radio input "true"
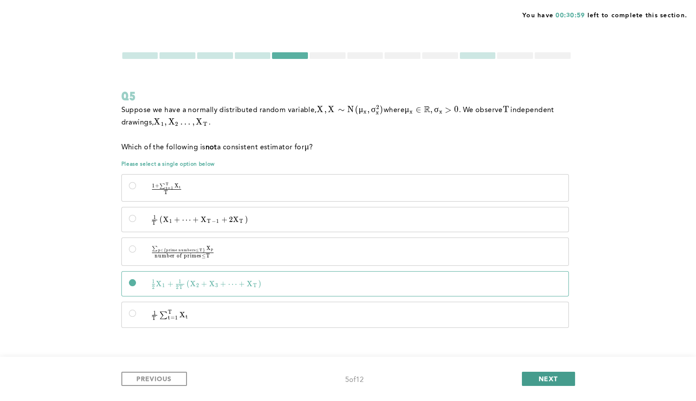
click at [545, 376] on span "NEXT" at bounding box center [548, 378] width 19 height 8
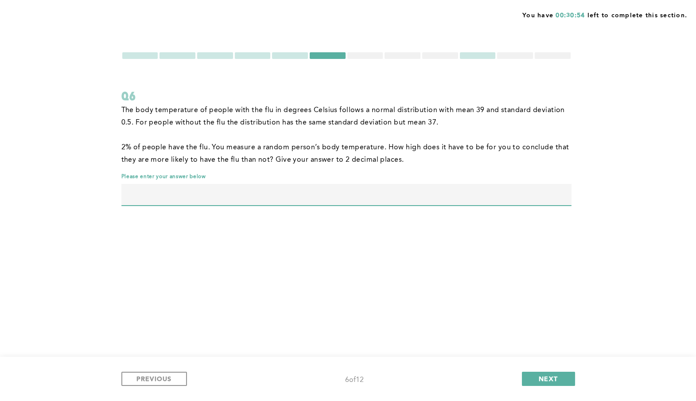
click at [328, 196] on input "text" at bounding box center [346, 194] width 450 height 21
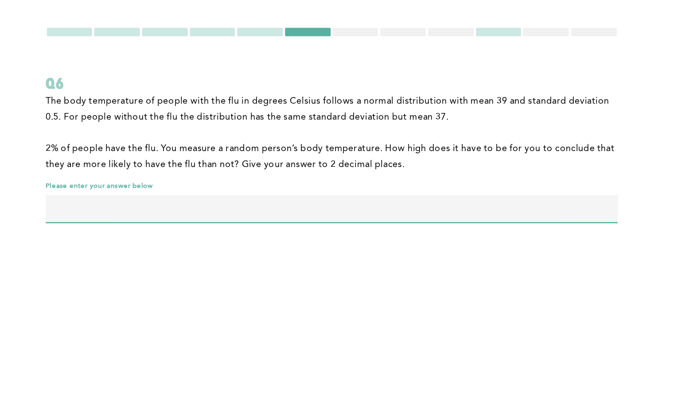
click at [560, 55] on div at bounding box center [553, 55] width 36 height 7
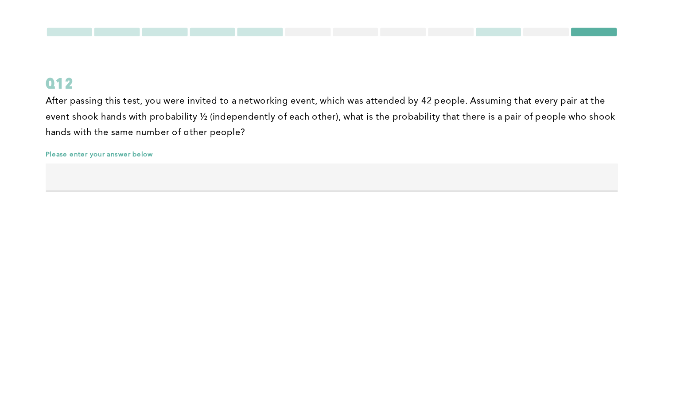
click at [298, 169] on input "text" at bounding box center [346, 169] width 450 height 21
type input "1"
click at [286, 207] on div "You have 00:29:49 left to complete this section. Q12 After passing this test, y…" at bounding box center [348, 200] width 696 height 401
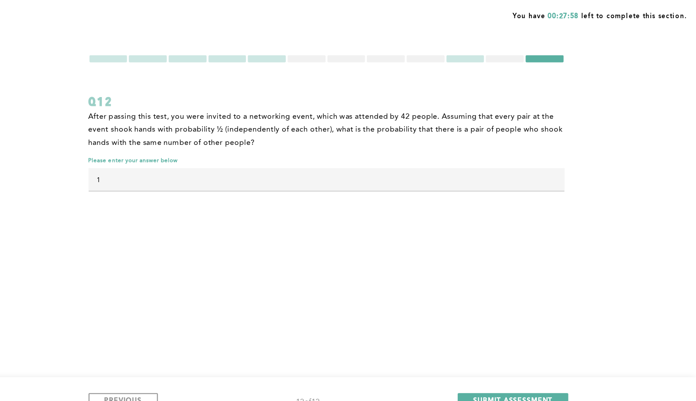
click at [479, 55] on div at bounding box center [478, 55] width 36 height 7
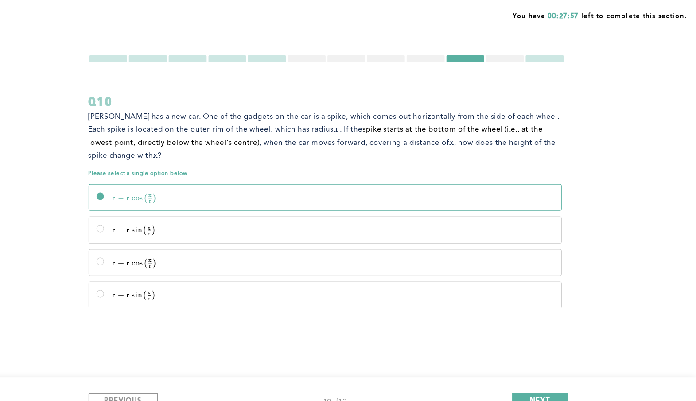
click at [408, 55] on div at bounding box center [403, 55] width 36 height 7
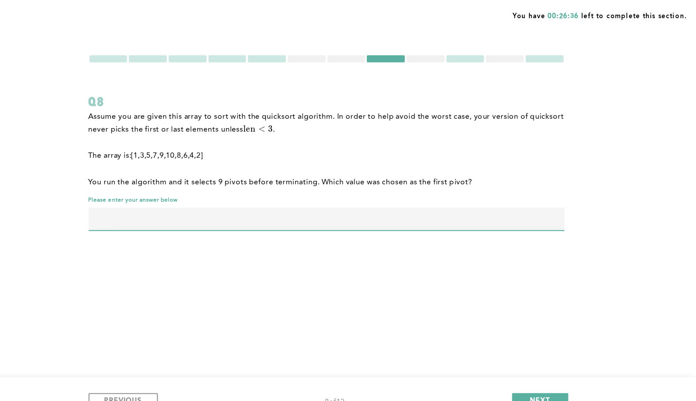
click at [295, 211] on input "text" at bounding box center [346, 206] width 450 height 21
type input "6"
click at [512, 55] on div at bounding box center [515, 55] width 36 height 7
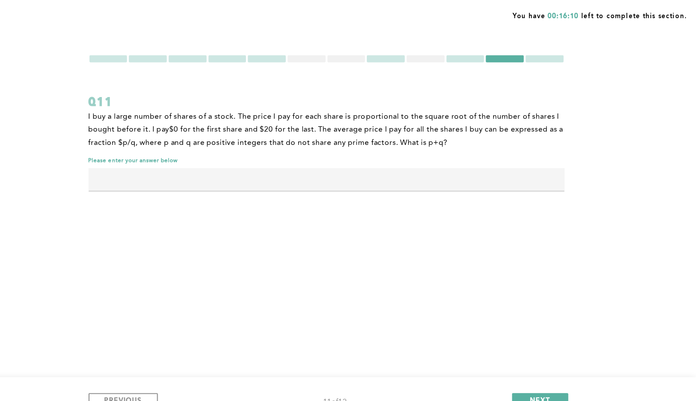
click at [433, 55] on div at bounding box center [440, 55] width 36 height 7
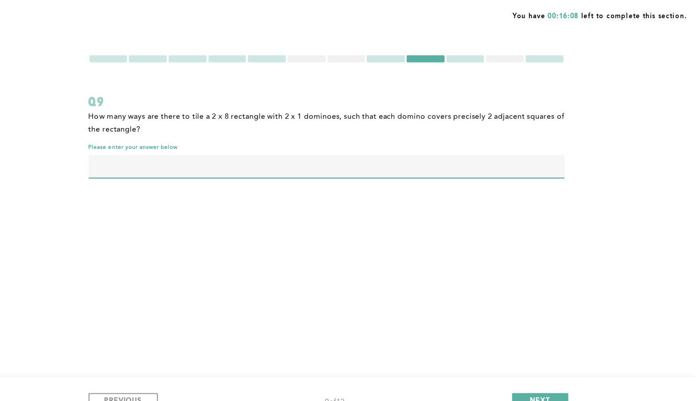
click at [362, 151] on input "text" at bounding box center [346, 157] width 450 height 21
click at [400, 55] on div at bounding box center [403, 55] width 36 height 7
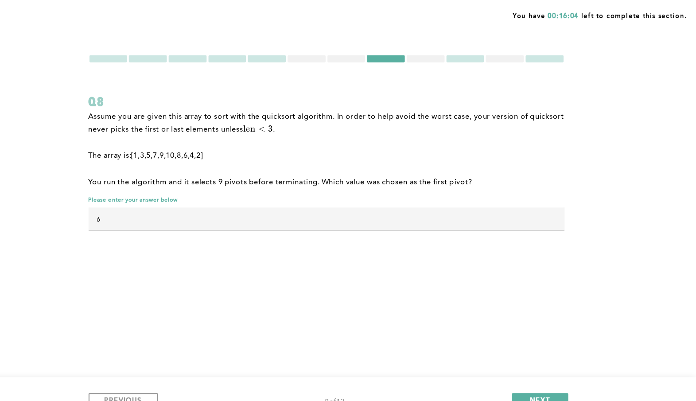
click at [439, 54] on div at bounding box center [440, 55] width 36 height 7
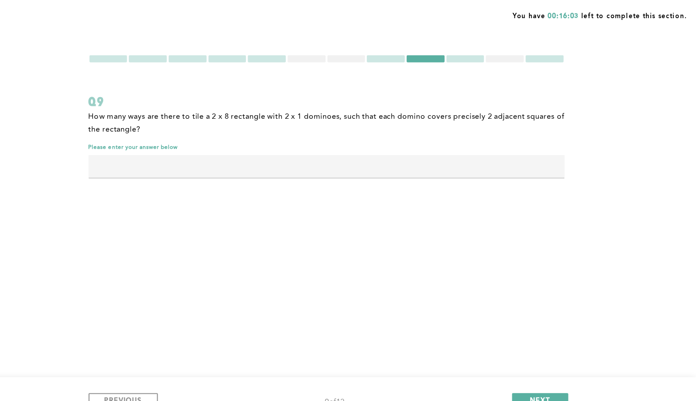
click at [364, 54] on div at bounding box center [365, 55] width 36 height 7
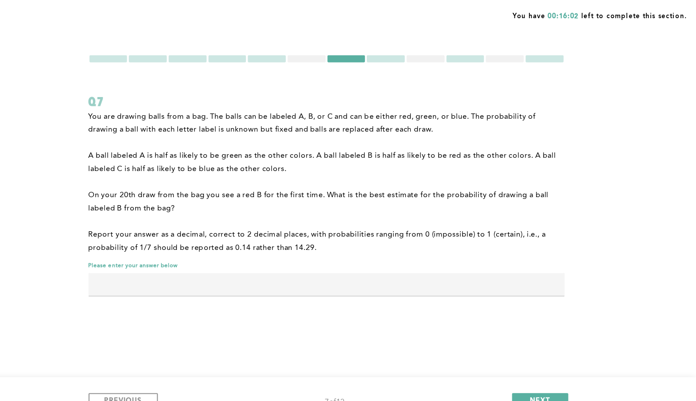
click at [404, 56] on div at bounding box center [403, 55] width 36 height 7
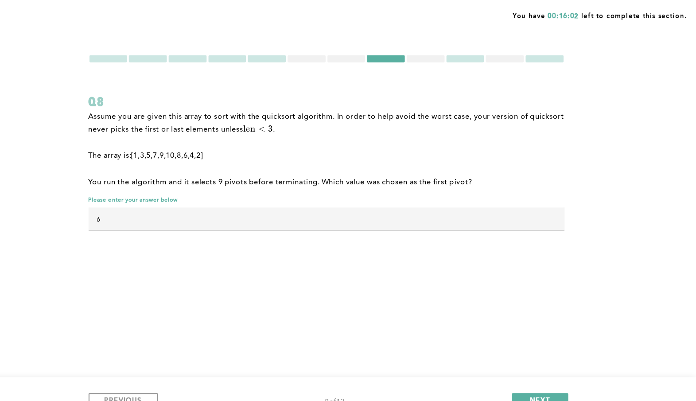
click at [434, 55] on div at bounding box center [440, 55] width 36 height 7
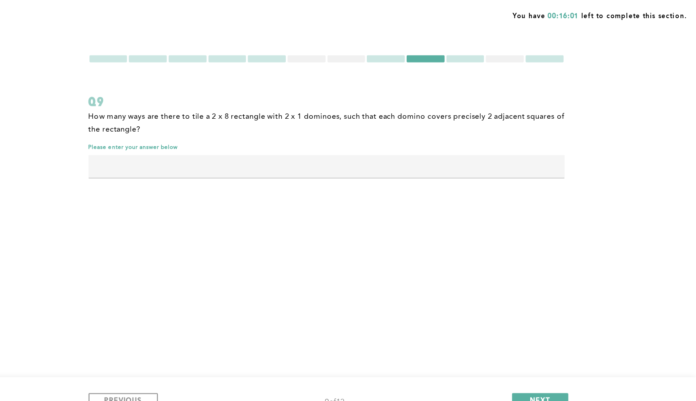
click at [373, 55] on div at bounding box center [365, 55] width 36 height 7
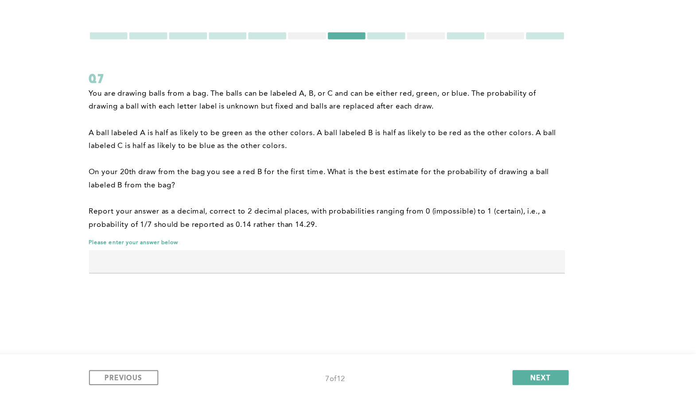
click at [324, 53] on div at bounding box center [328, 55] width 36 height 7
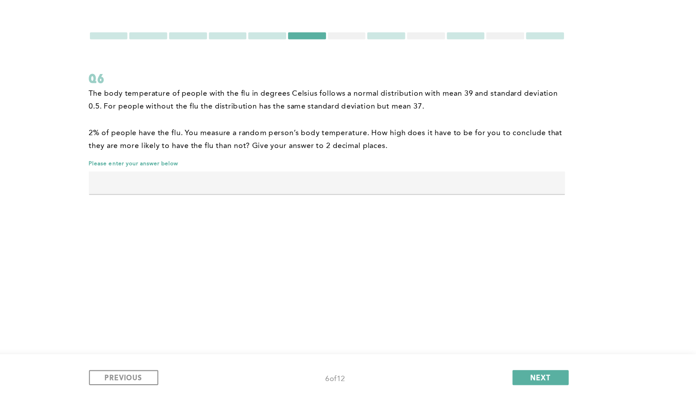
click at [366, 53] on div at bounding box center [365, 55] width 36 height 7
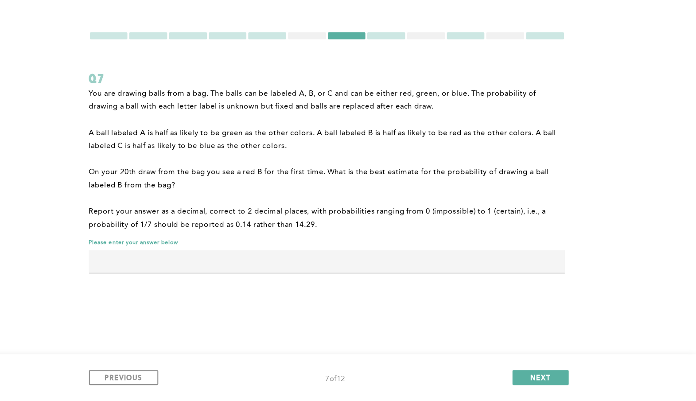
click at [321, 54] on div at bounding box center [328, 55] width 36 height 7
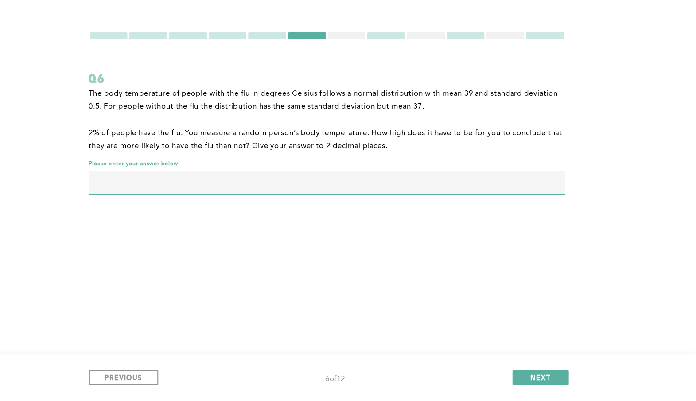
click at [265, 193] on input "text" at bounding box center [346, 194] width 450 height 21
type input "38.49"
click at [368, 57] on div at bounding box center [365, 55] width 36 height 7
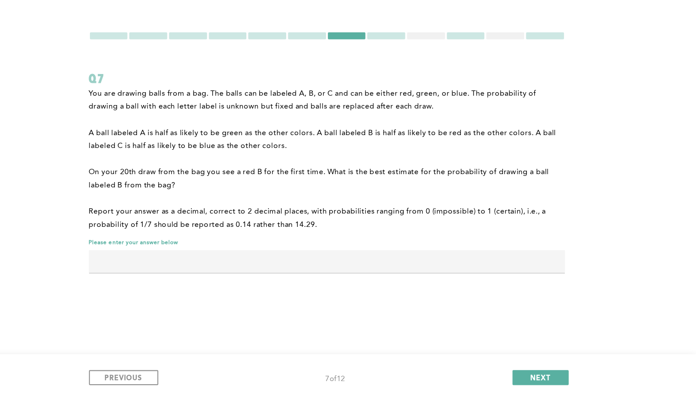
click at [244, 272] on input "text" at bounding box center [346, 268] width 450 height 21
type input "0.25"
click at [328, 194] on p "On your 20th draw from the bag you see a red B for the first time. What is the …" at bounding box center [346, 191] width 450 height 25
click at [403, 58] on div at bounding box center [403, 55] width 36 height 7
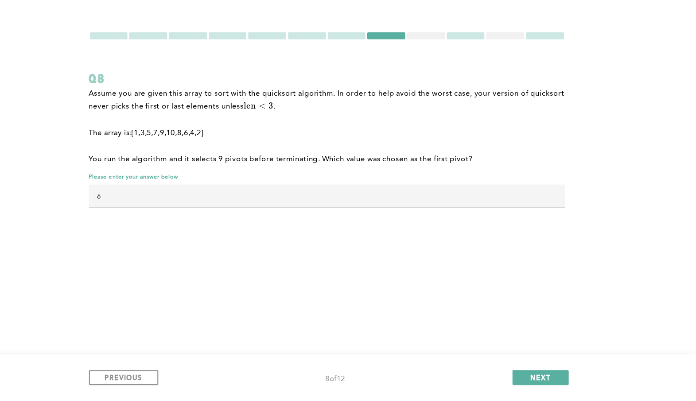
click at [440, 56] on div at bounding box center [440, 55] width 36 height 7
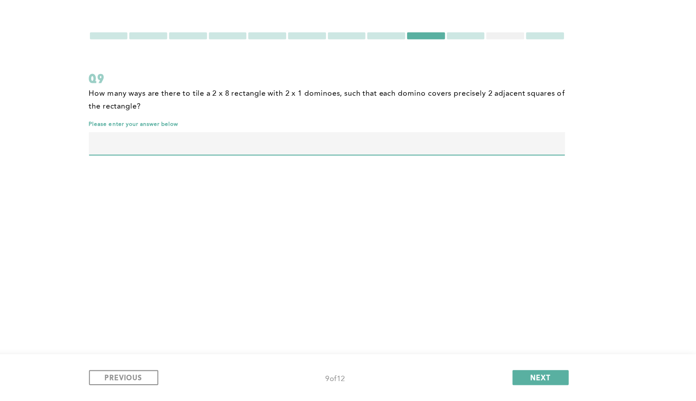
click at [193, 155] on input "text" at bounding box center [346, 157] width 450 height 21
type input "34"
click at [408, 54] on div at bounding box center [403, 55] width 36 height 7
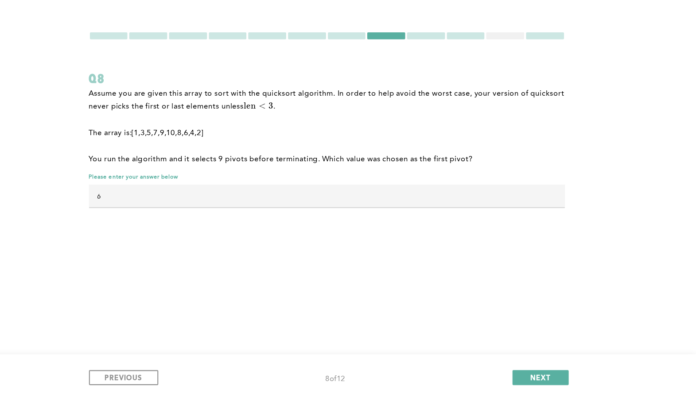
click at [483, 56] on div at bounding box center [478, 55] width 36 height 7
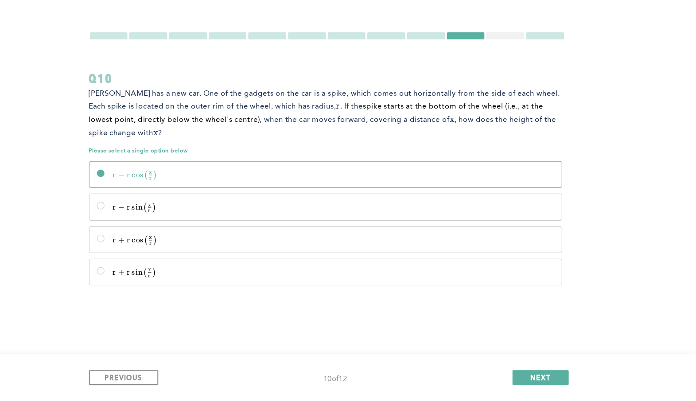
click at [234, 185] on p "r − r cos ⁡  ⁣ ( x r ) r - r\cos\!\left(\frac{x}{r}\right) r − r cos ( r x ​ )" at bounding box center [352, 187] width 417 height 9
click at [136, 185] on input "r − r cos ⁡  ⁣ ( x r ) r - r\cos\!\left(\frac{x}{r}\right) r − r cos ( r x ​ )" at bounding box center [132, 185] width 7 height 7
click at [520, 57] on div at bounding box center [515, 55] width 36 height 7
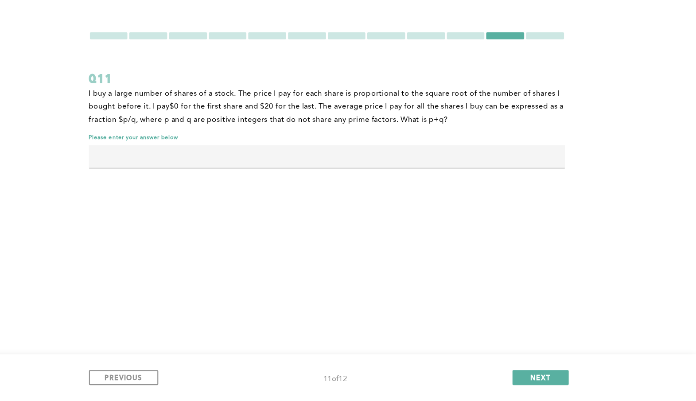
click at [395, 57] on div at bounding box center [403, 55] width 36 height 7
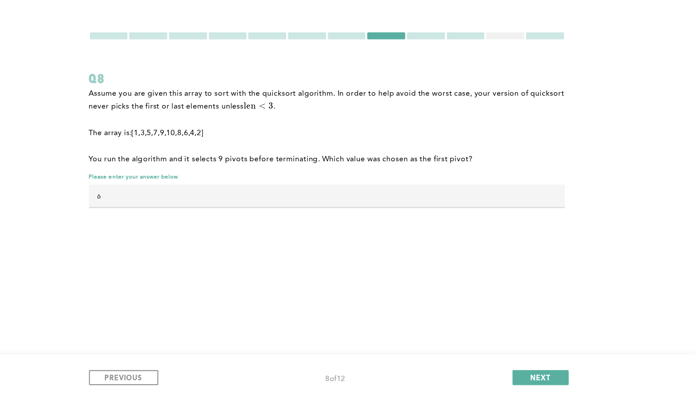
click at [169, 206] on input "6" at bounding box center [346, 206] width 450 height 21
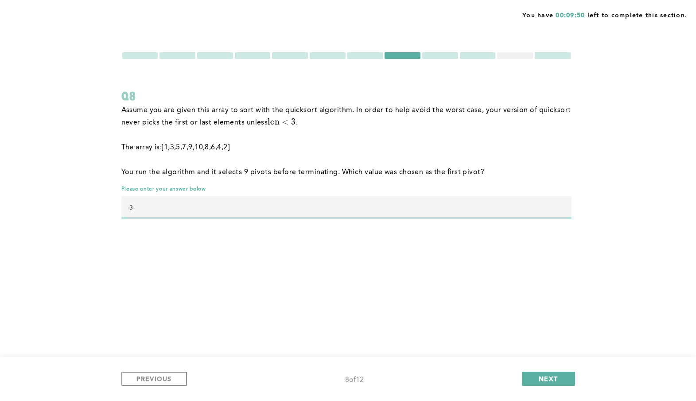
type input "3"
click at [515, 56] on div at bounding box center [515, 55] width 36 height 7
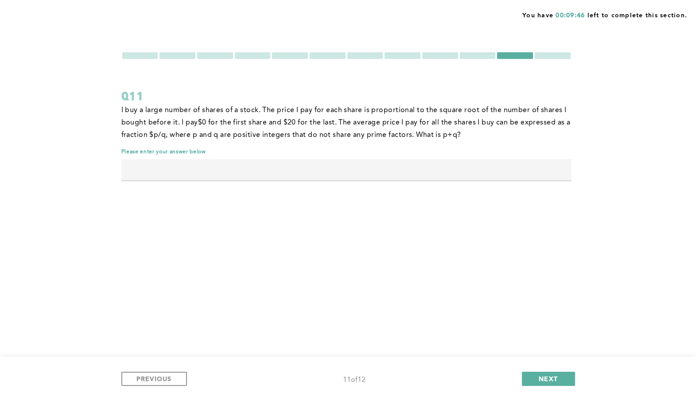
click at [369, 55] on div at bounding box center [365, 55] width 36 height 7
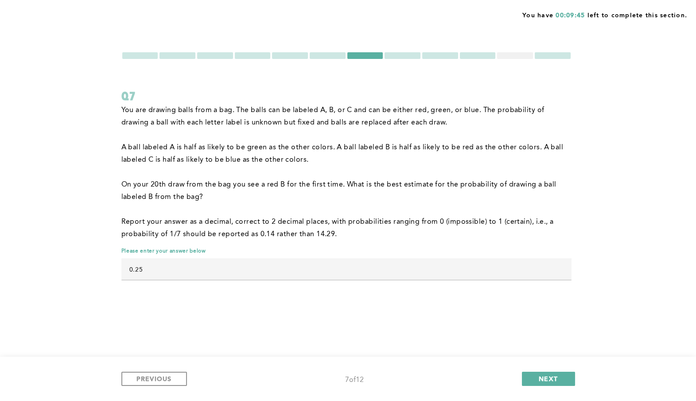
click at [507, 59] on div at bounding box center [346, 55] width 450 height 8
click at [510, 58] on div at bounding box center [515, 55] width 36 height 7
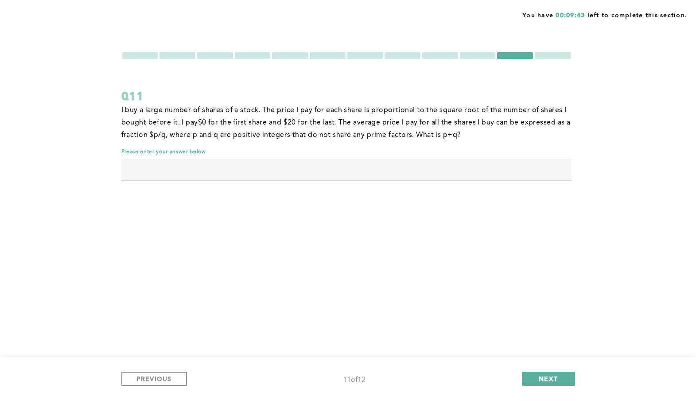
click at [327, 177] on input "text" at bounding box center [346, 169] width 450 height 21
type input "43"
click at [467, 55] on div at bounding box center [478, 55] width 36 height 7
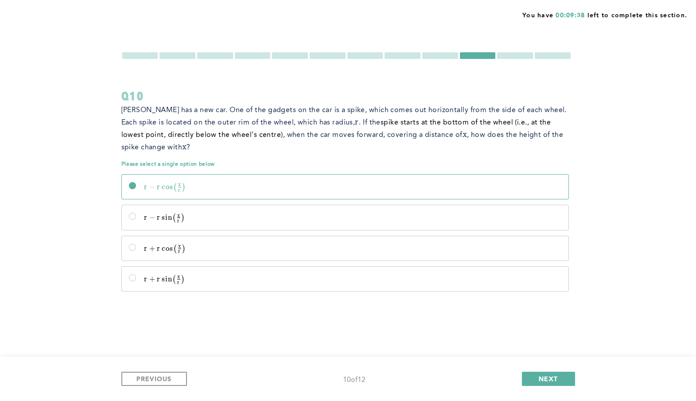
click at [358, 55] on div at bounding box center [365, 55] width 36 height 7
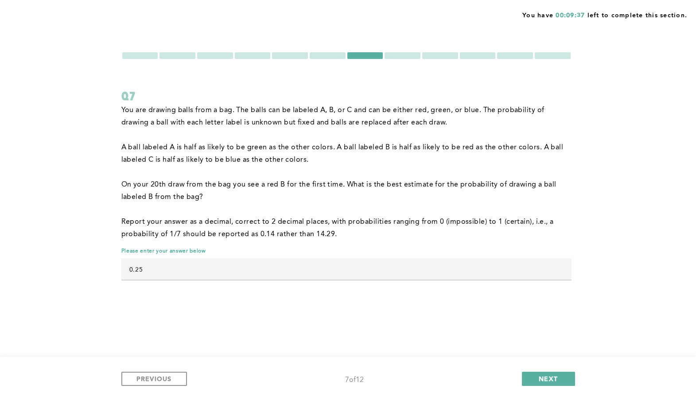
click at [328, 54] on div at bounding box center [328, 55] width 36 height 7
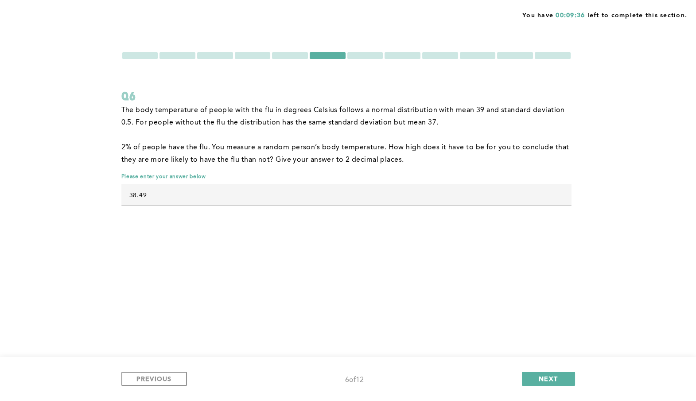
click at [405, 54] on div at bounding box center [403, 55] width 36 height 7
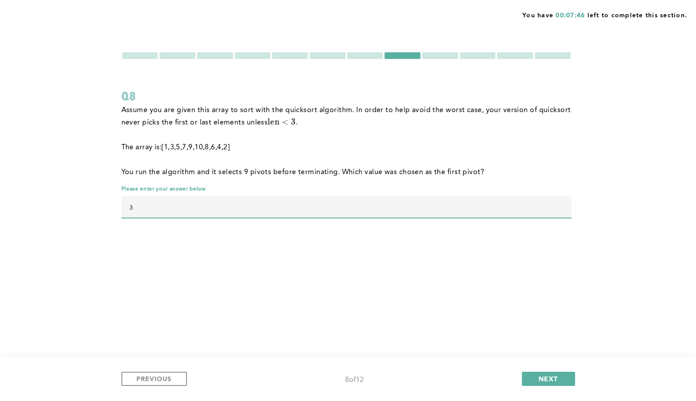
click at [258, 207] on input "3" at bounding box center [346, 206] width 450 height 21
type input "10"
click at [264, 284] on div "You have 00:07:45 left to complete this section. Q8 Assume you are given this a…" at bounding box center [348, 200] width 696 height 401
click at [509, 58] on div at bounding box center [515, 55] width 36 height 7
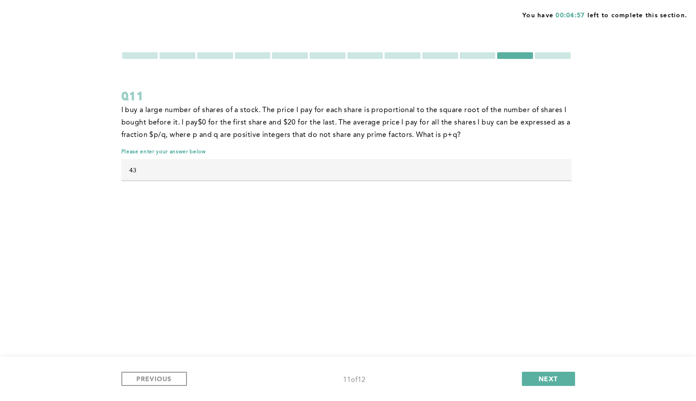
click at [155, 54] on div at bounding box center [140, 55] width 36 height 7
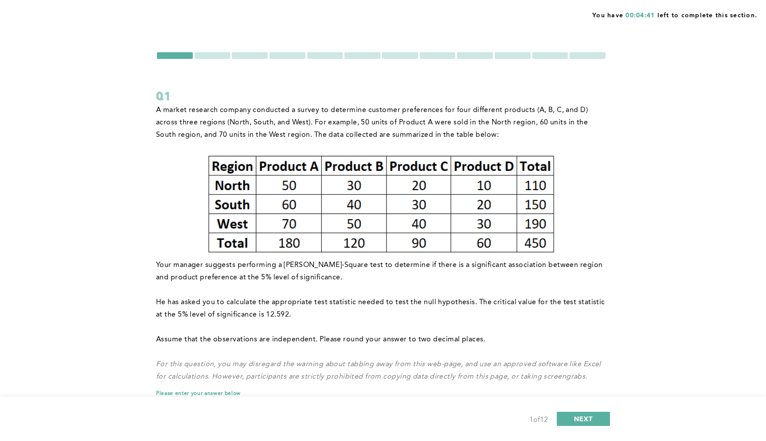
click at [221, 56] on div at bounding box center [212, 55] width 36 height 7
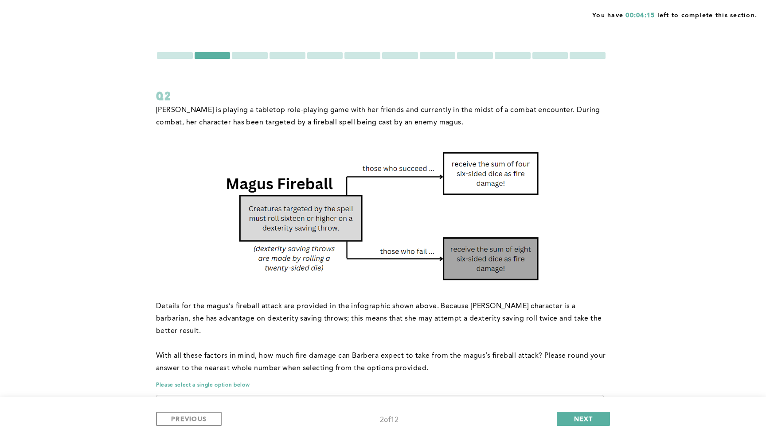
scroll to position [121, 0]
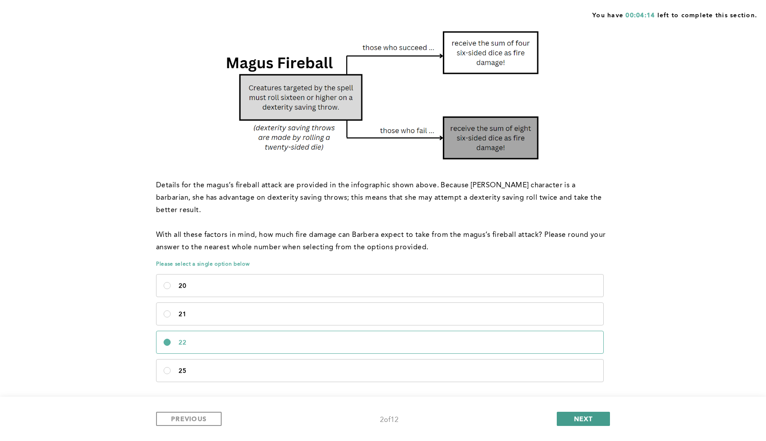
click at [591, 376] on span "NEXT" at bounding box center [583, 419] width 19 height 8
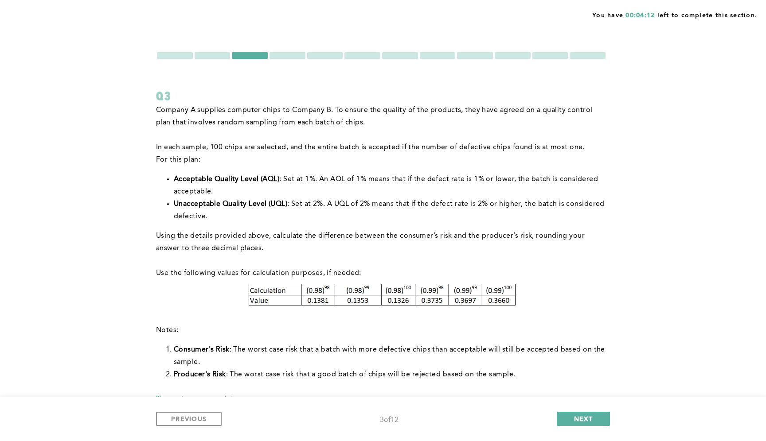
scroll to position [53, 0]
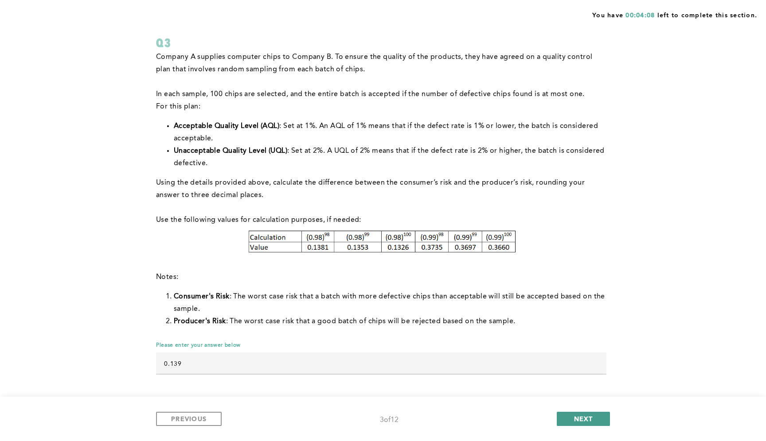
click at [574, 376] on span "NEXT" at bounding box center [583, 419] width 19 height 8
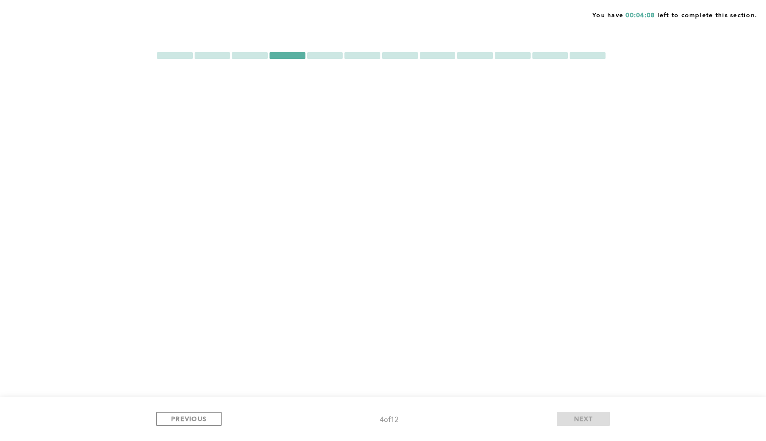
scroll to position [0, 0]
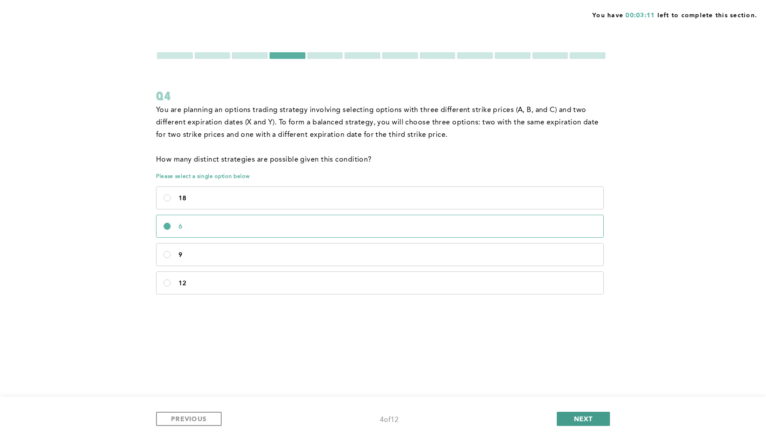
click at [577, 376] on span "NEXT" at bounding box center [583, 419] width 19 height 8
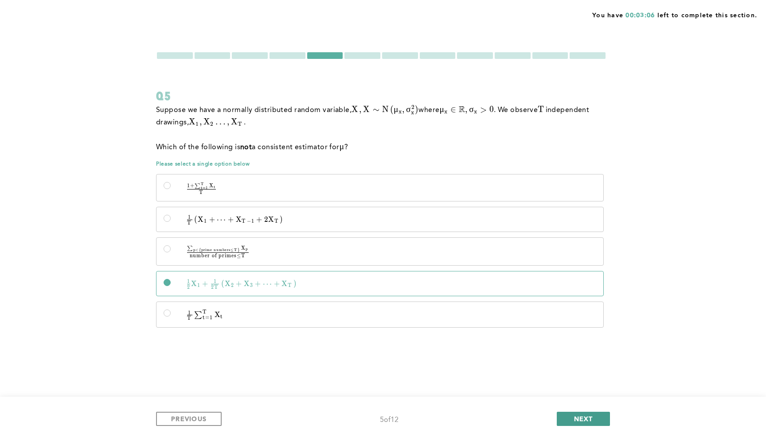
click at [574, 376] on span "NEXT" at bounding box center [583, 419] width 19 height 8
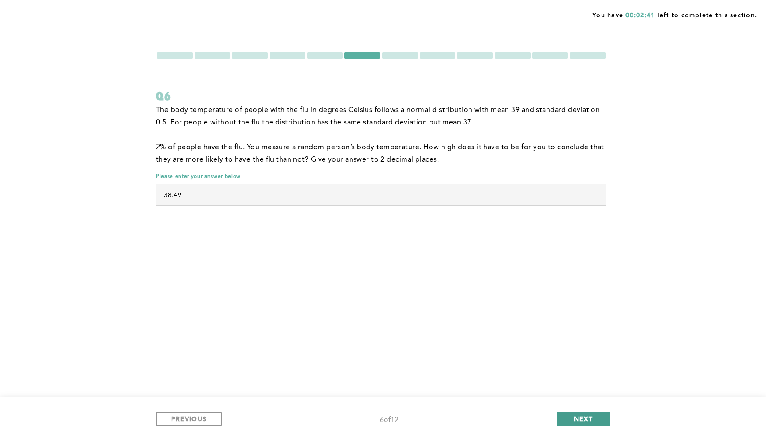
click at [590, 376] on span "NEXT" at bounding box center [583, 419] width 19 height 8
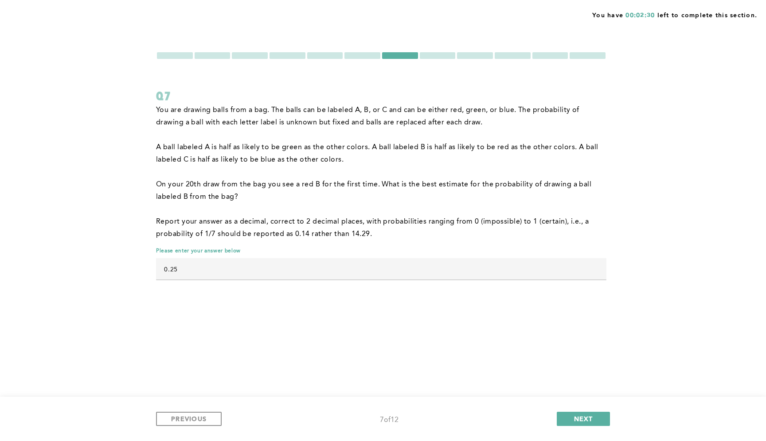
click at [366, 55] on div at bounding box center [362, 55] width 36 height 7
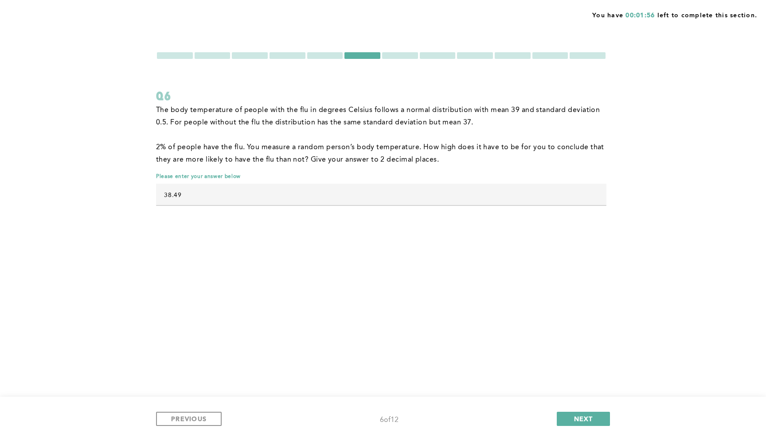
click at [411, 56] on div at bounding box center [400, 55] width 36 height 7
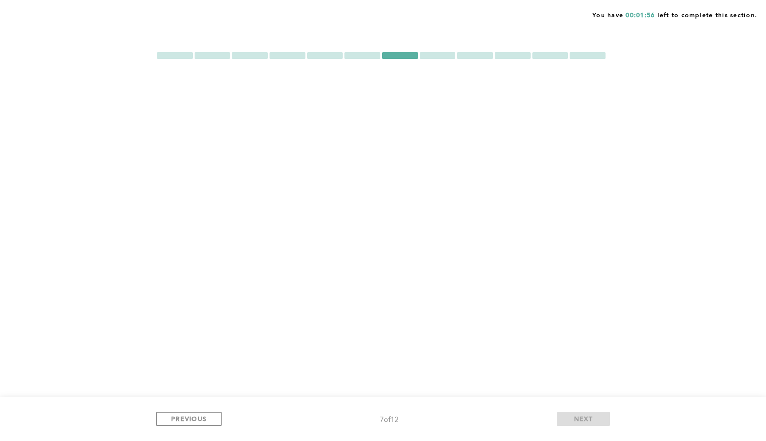
click at [456, 57] on div at bounding box center [381, 55] width 450 height 8
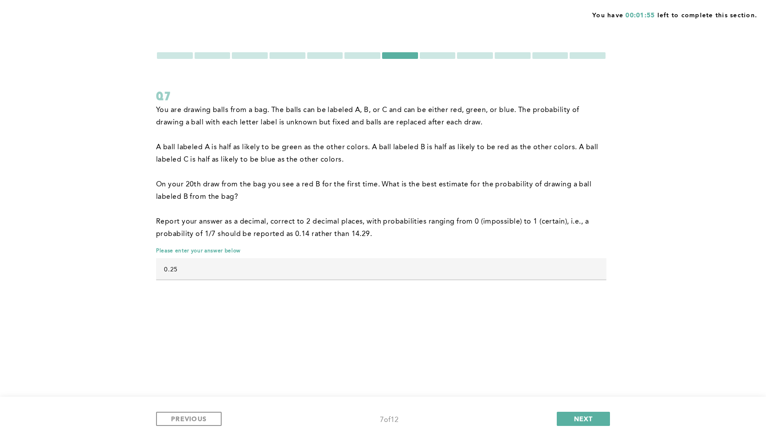
click at [449, 57] on div at bounding box center [438, 55] width 36 height 7
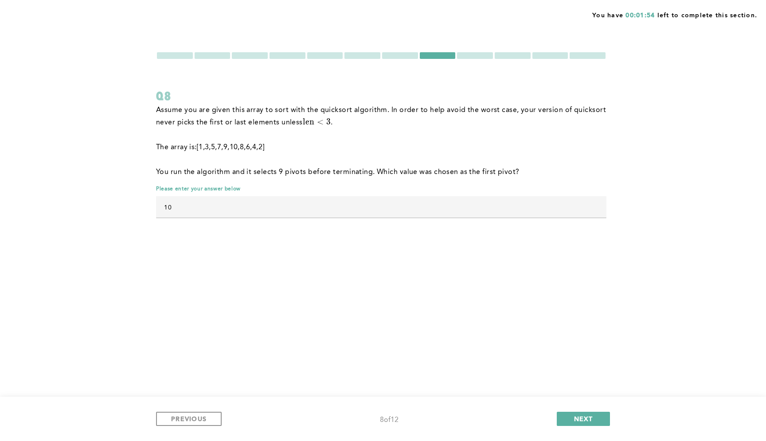
click at [482, 58] on div at bounding box center [475, 55] width 36 height 7
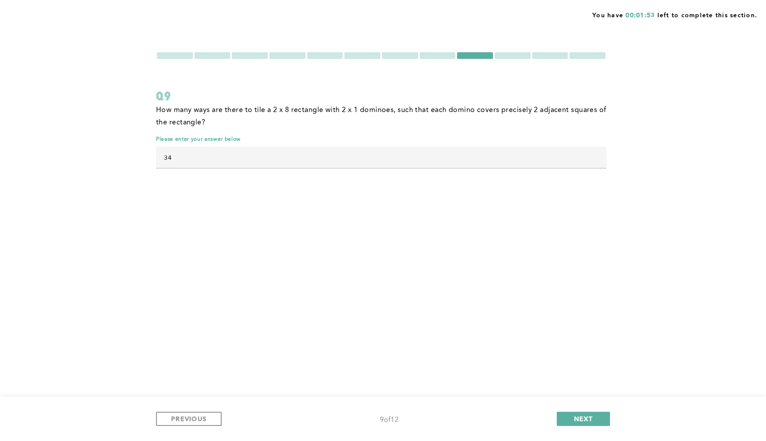
click at [509, 58] on div at bounding box center [512, 55] width 36 height 7
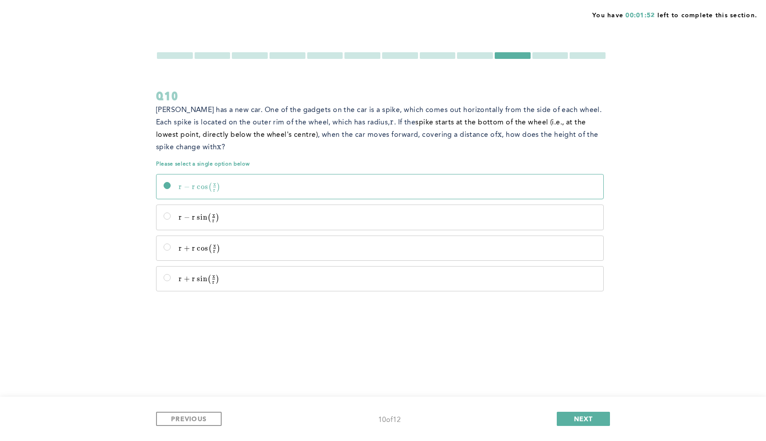
click at [555, 58] on div at bounding box center [550, 55] width 36 height 7
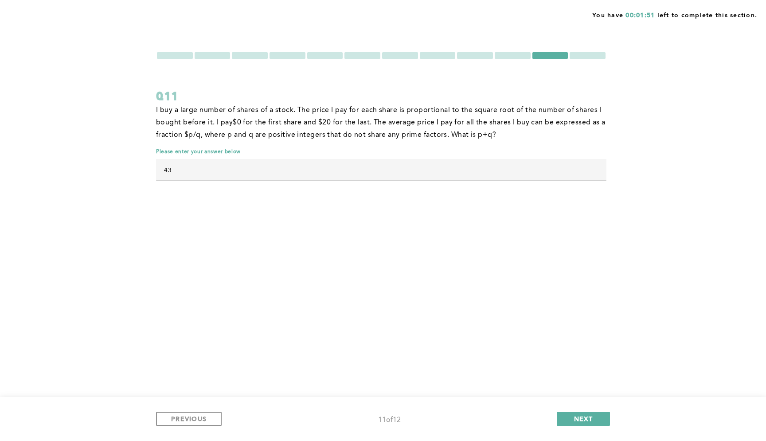
click at [597, 58] on div at bounding box center [587, 55] width 36 height 7
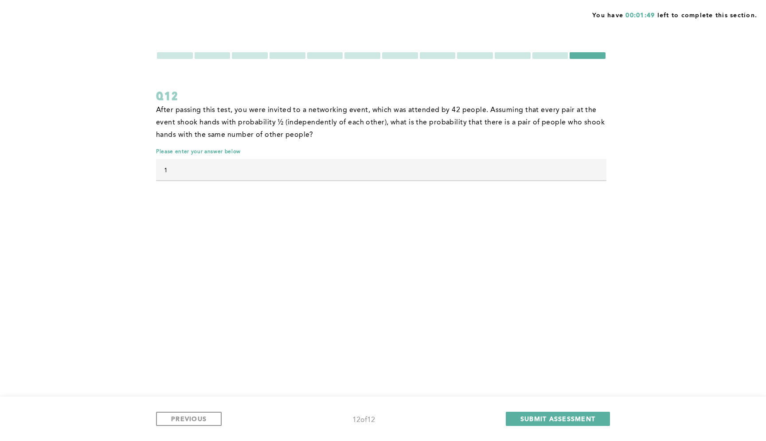
click at [551, 58] on div at bounding box center [550, 55] width 36 height 7
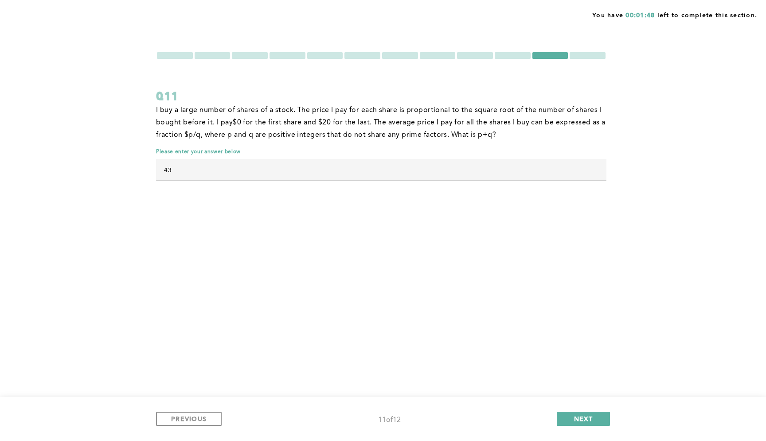
click at [594, 55] on div at bounding box center [587, 55] width 36 height 7
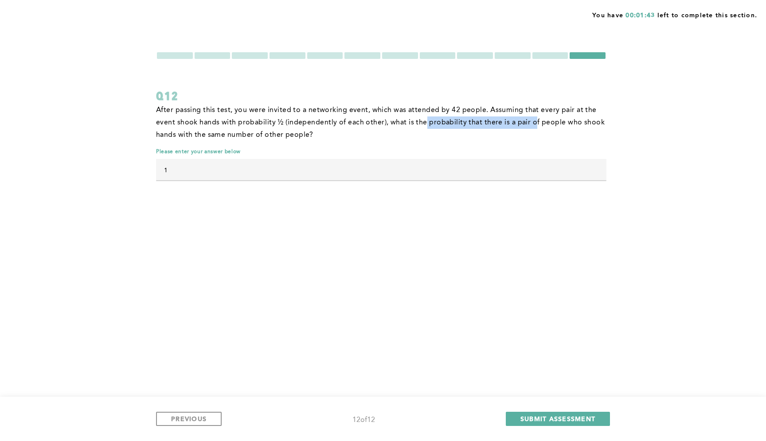
drag, startPoint x: 425, startPoint y: 126, endPoint x: 533, endPoint y: 127, distance: 107.2
click at [533, 127] on p "After passing this test, you were invited to a networking event, which was atte…" at bounding box center [381, 122] width 450 height 37
click at [471, 229] on div "You have 00:01:43 left to complete this section. Q12 After passing this test, y…" at bounding box center [383, 220] width 766 height 441
click at [547, 376] on span "SUBMIT ASSESSMENT" at bounding box center [557, 419] width 75 height 8
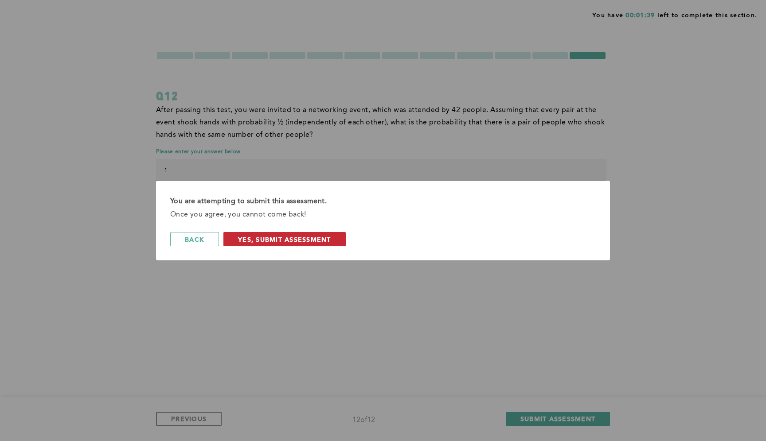
click at [263, 240] on span "Yes, Submit Assessment" at bounding box center [284, 239] width 93 height 8
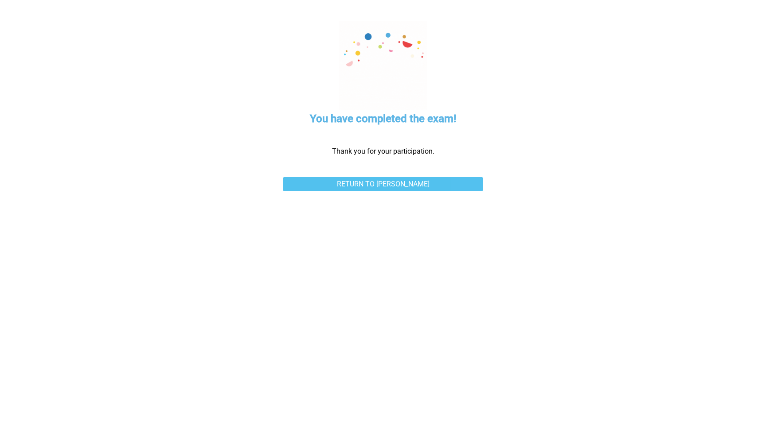
click at [420, 185] on link "Return to [PERSON_NAME]" at bounding box center [382, 184] width 199 height 14
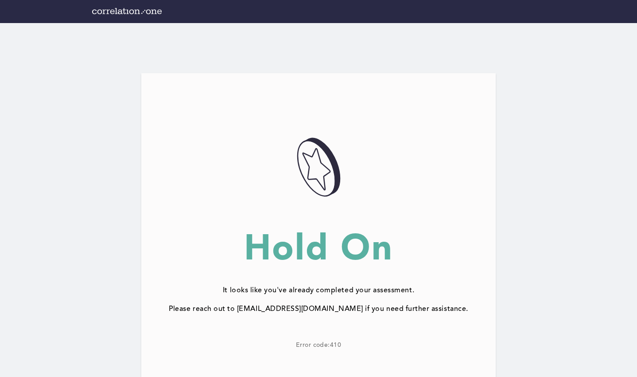
scroll to position [45, 0]
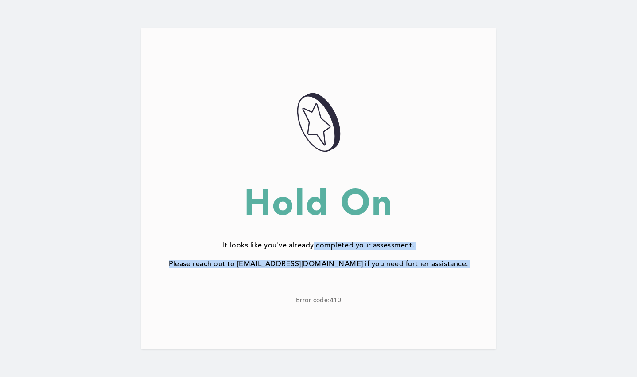
drag, startPoint x: 315, startPoint y: 244, endPoint x: 465, endPoint y: 272, distance: 152.4
click at [465, 273] on div "057AD4DE-3A83-4F67-BF04-CCFE452D1238@1.5x Hold On It looks like you've already …" at bounding box center [318, 188] width 354 height 320
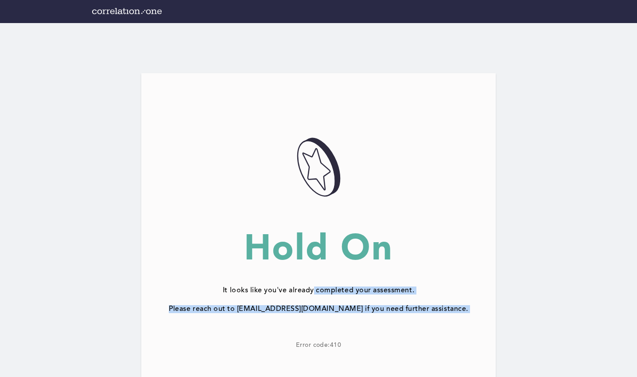
click at [141, 10] on img at bounding box center [127, 11] width 70 height 6
